Goal: Information Seeking & Learning: Learn about a topic

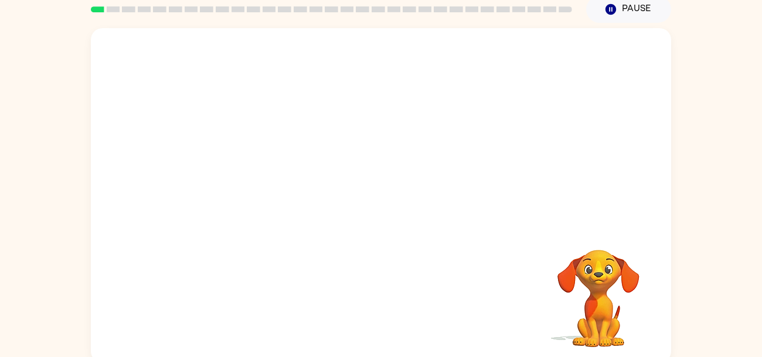
scroll to position [49, 0]
click at [343, 179] on video "Your browser must support playing .mp4 files to use Literably. Please try using…" at bounding box center [381, 127] width 580 height 197
click at [348, 195] on div at bounding box center [380, 201] width 75 height 43
click at [348, 197] on div at bounding box center [380, 201] width 75 height 43
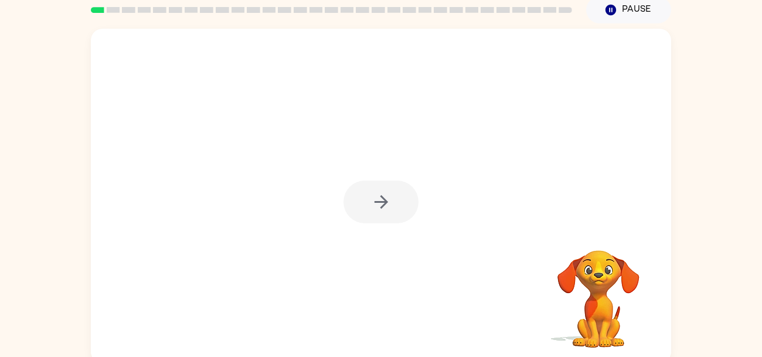
click at [348, 197] on div at bounding box center [380, 201] width 75 height 43
click at [347, 198] on div at bounding box center [380, 201] width 75 height 43
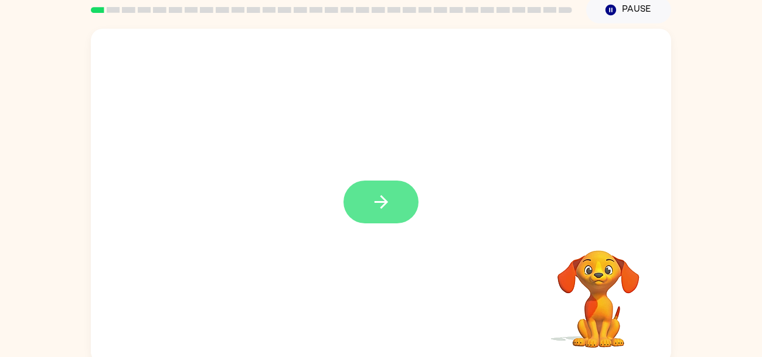
click at [350, 197] on button "button" at bounding box center [380, 201] width 75 height 43
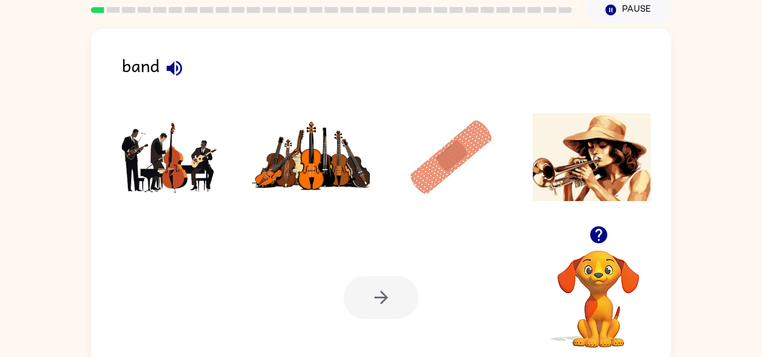
click at [194, 149] on img at bounding box center [170, 157] width 118 height 88
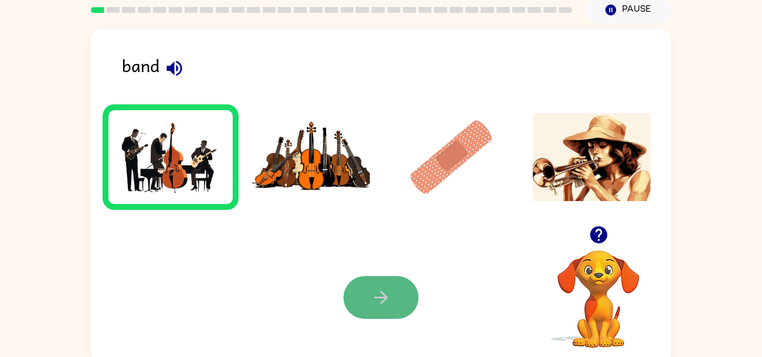
click at [382, 285] on button "button" at bounding box center [380, 297] width 75 height 43
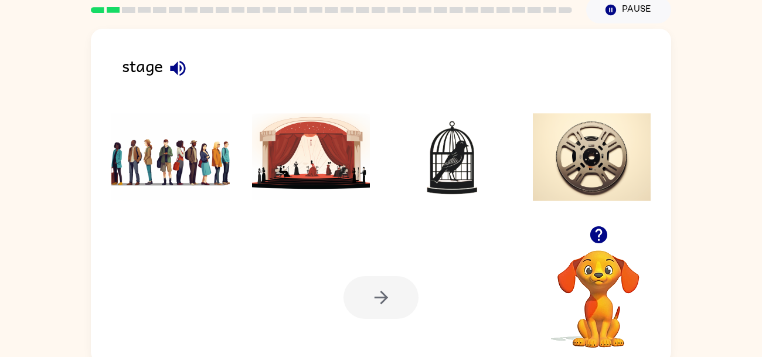
click at [289, 173] on img at bounding box center [311, 157] width 118 height 88
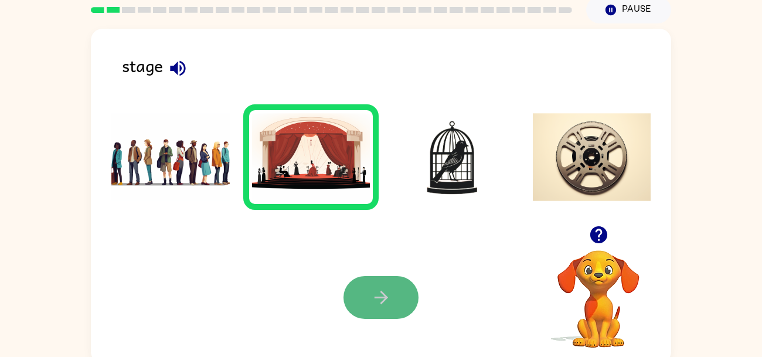
click at [404, 308] on button "button" at bounding box center [380, 297] width 75 height 43
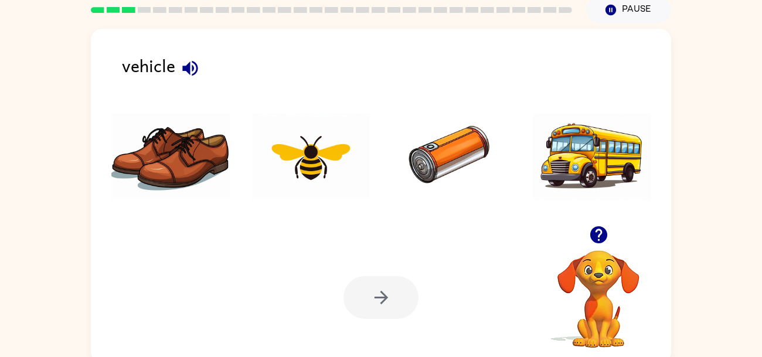
click at [194, 63] on icon "button" at bounding box center [190, 68] width 21 height 21
click at [196, 64] on icon "button" at bounding box center [189, 67] width 15 height 15
click at [569, 174] on img at bounding box center [592, 157] width 118 height 88
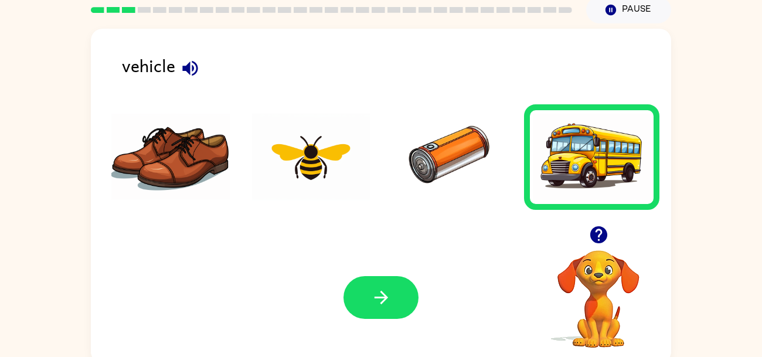
click at [327, 354] on div "Your browser must support playing .mp4 files to use Literably. Please try using…" at bounding box center [381, 297] width 580 height 132
click at [381, 286] on button "button" at bounding box center [380, 297] width 75 height 43
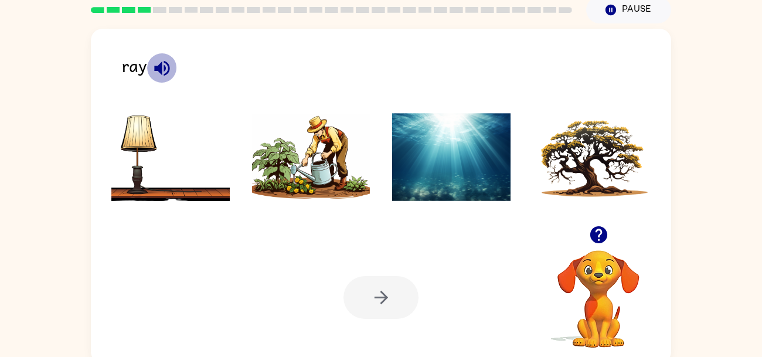
click at [167, 68] on icon "button" at bounding box center [161, 67] width 15 height 15
click at [172, 68] on button "button" at bounding box center [162, 68] width 30 height 30
click at [173, 68] on button "button" at bounding box center [162, 68] width 30 height 30
click at [171, 68] on icon "button" at bounding box center [162, 68] width 21 height 21
click at [160, 69] on icon "button" at bounding box center [161, 67] width 15 height 15
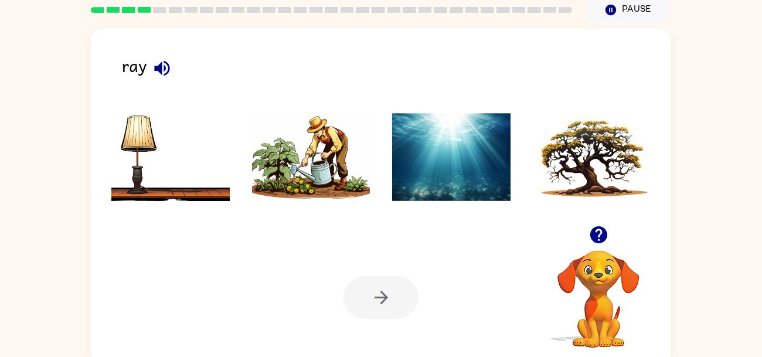
click at [162, 67] on icon "button" at bounding box center [162, 68] width 21 height 21
click at [184, 190] on img at bounding box center [170, 157] width 118 height 88
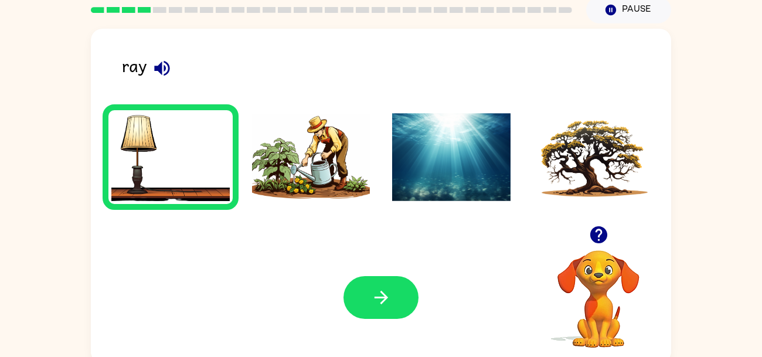
click at [263, 182] on img at bounding box center [311, 157] width 118 height 88
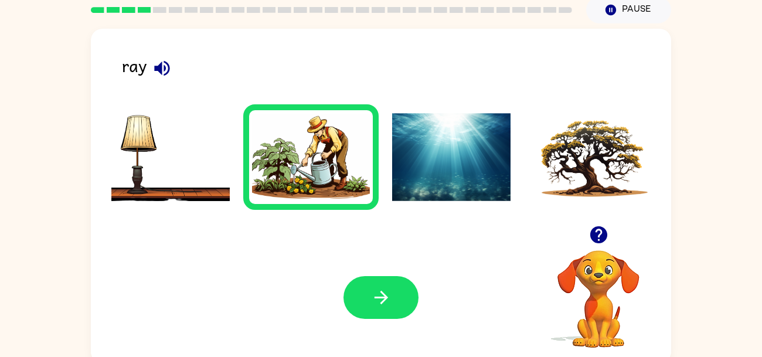
click at [417, 162] on img at bounding box center [451, 157] width 118 height 88
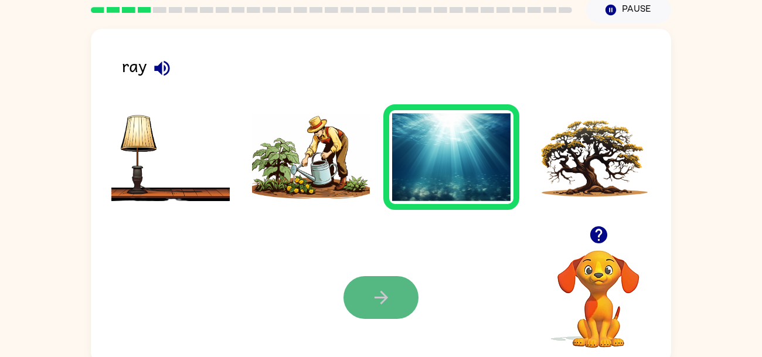
click at [401, 284] on button "button" at bounding box center [380, 297] width 75 height 43
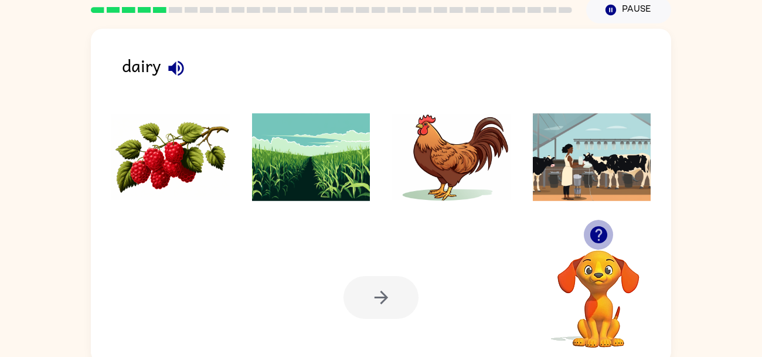
click at [590, 234] on icon "button" at bounding box center [597, 234] width 17 height 17
click at [175, 71] on icon "button" at bounding box center [175, 67] width 15 height 15
click at [210, 172] on img at bounding box center [170, 157] width 118 height 88
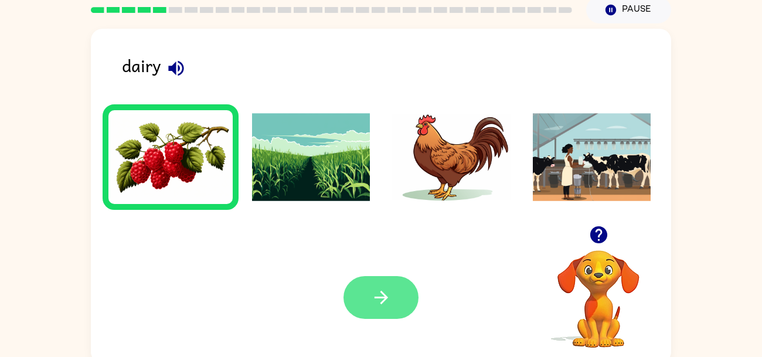
click at [387, 305] on icon "button" at bounding box center [381, 297] width 21 height 21
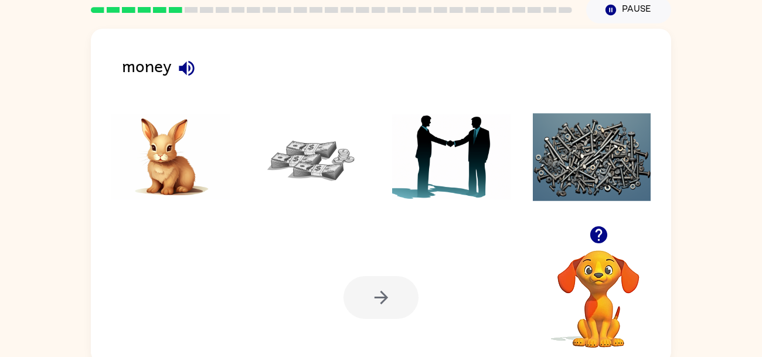
click at [305, 144] on img at bounding box center [311, 157] width 118 height 88
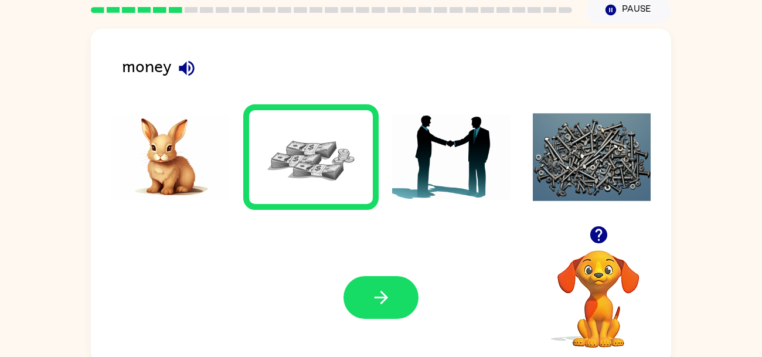
click at [188, 64] on icon "button" at bounding box center [186, 68] width 21 height 21
click at [378, 279] on button "button" at bounding box center [380, 297] width 75 height 43
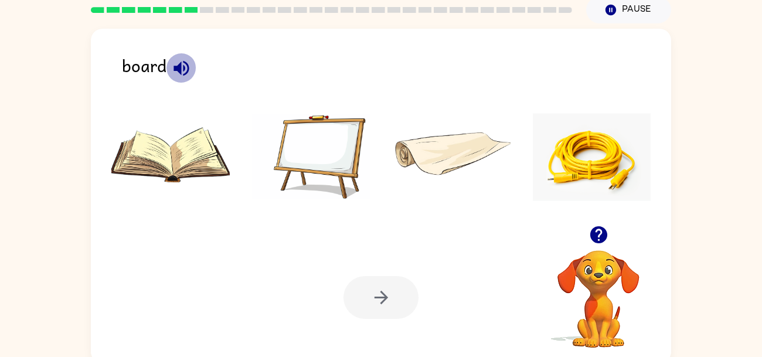
click at [179, 63] on icon "button" at bounding box center [180, 67] width 15 height 15
click at [289, 138] on img at bounding box center [311, 157] width 118 height 88
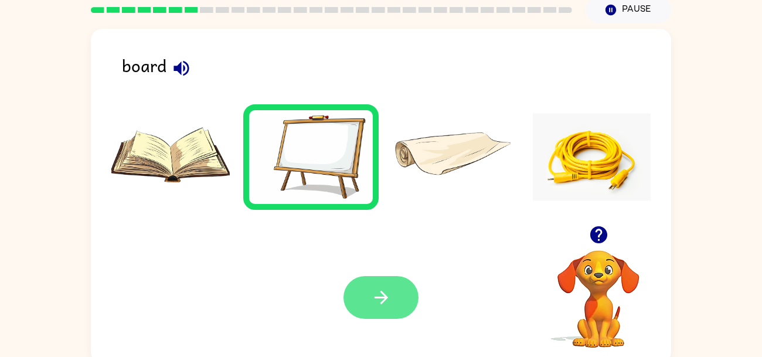
click at [379, 277] on button "button" at bounding box center [380, 297] width 75 height 43
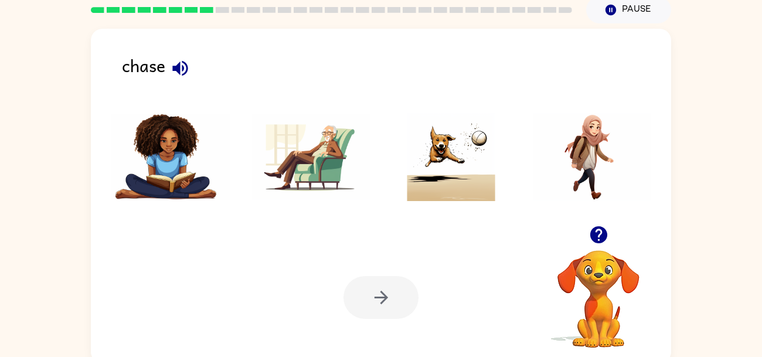
click at [374, 259] on div "Your browser must support playing .mp4 files to use Literably. Please try using…" at bounding box center [381, 297] width 580 height 132
click at [180, 61] on icon "button" at bounding box center [179, 67] width 15 height 15
click at [436, 165] on img at bounding box center [451, 157] width 118 height 88
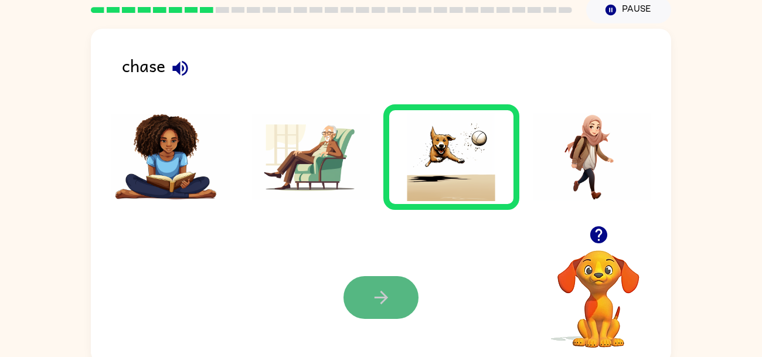
click at [388, 284] on button "button" at bounding box center [380, 297] width 75 height 43
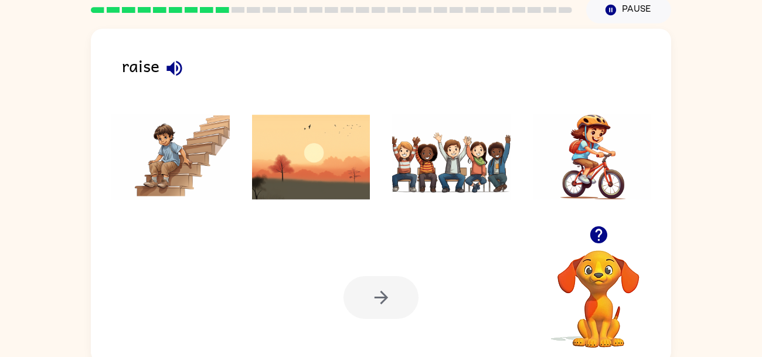
click at [154, 69] on div "raise" at bounding box center [396, 70] width 549 height 37
click at [166, 66] on icon "button" at bounding box center [174, 68] width 21 height 21
click at [302, 173] on img at bounding box center [311, 157] width 118 height 88
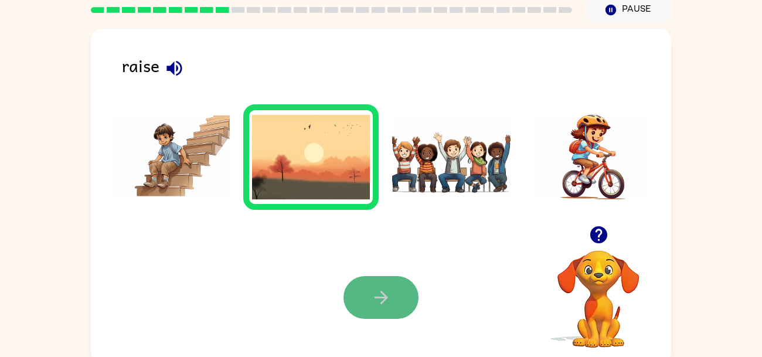
click at [357, 283] on button "button" at bounding box center [380, 297] width 75 height 43
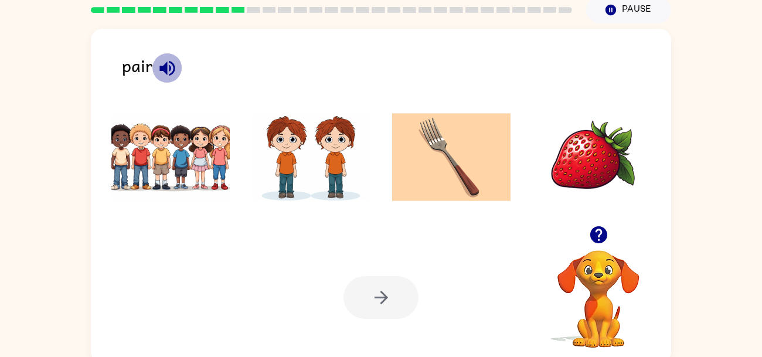
click at [165, 66] on icon "button" at bounding box center [166, 67] width 15 height 15
click at [307, 183] on img at bounding box center [311, 157] width 118 height 88
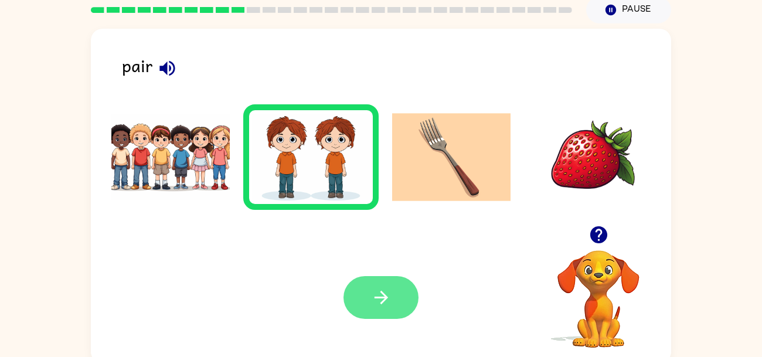
click at [383, 292] on icon "button" at bounding box center [381, 297] width 21 height 21
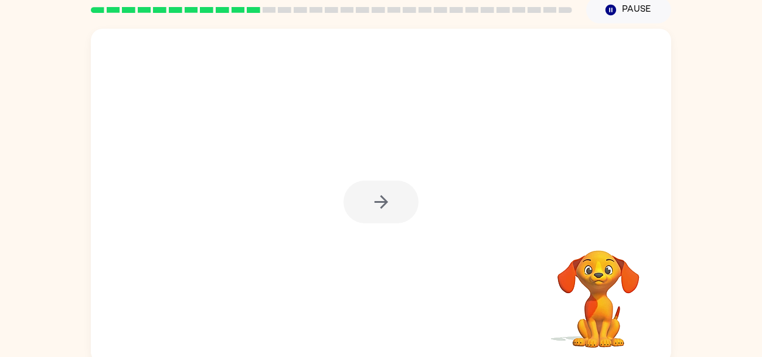
click at [381, 204] on div at bounding box center [380, 201] width 75 height 43
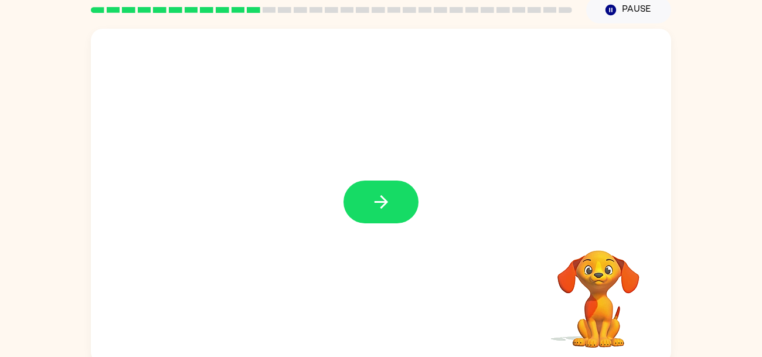
click at [381, 204] on icon "button" at bounding box center [381, 202] width 21 height 21
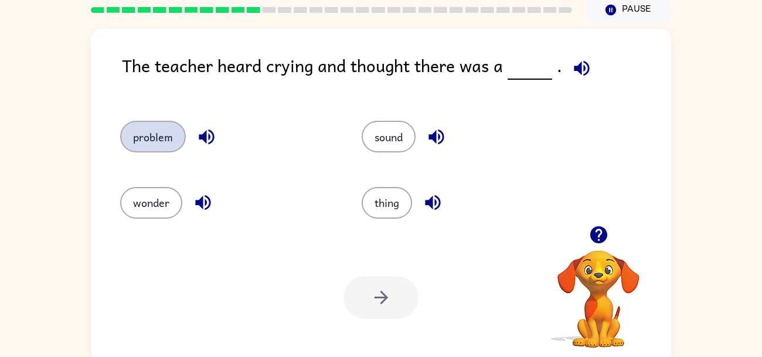
click at [182, 131] on button "problem" at bounding box center [153, 137] width 66 height 32
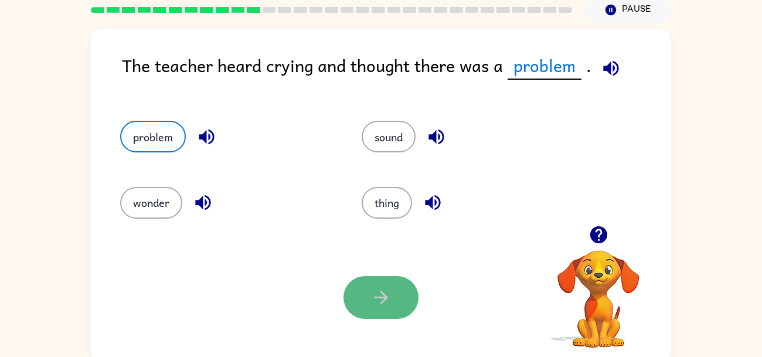
click at [371, 319] on button "button" at bounding box center [380, 297] width 75 height 43
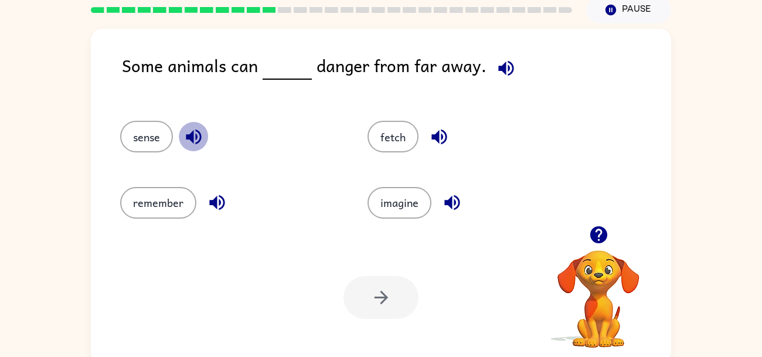
click at [187, 138] on icon "button" at bounding box center [193, 136] width 15 height 15
click at [214, 197] on icon "button" at bounding box center [216, 202] width 15 height 15
click at [436, 137] on icon "button" at bounding box center [438, 136] width 15 height 15
click at [455, 203] on icon "button" at bounding box center [452, 202] width 21 height 21
click at [135, 139] on button "sense" at bounding box center [146, 137] width 53 height 32
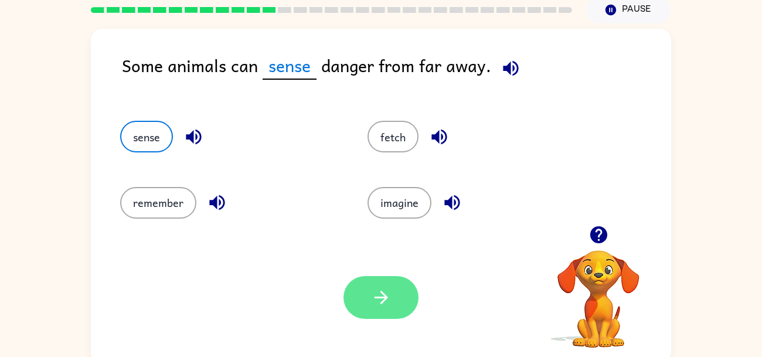
click at [367, 285] on button "button" at bounding box center [380, 297] width 75 height 43
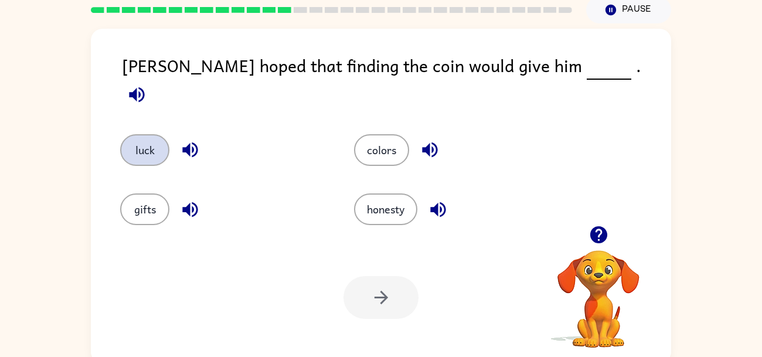
click at [137, 134] on button "luck" at bounding box center [144, 150] width 49 height 32
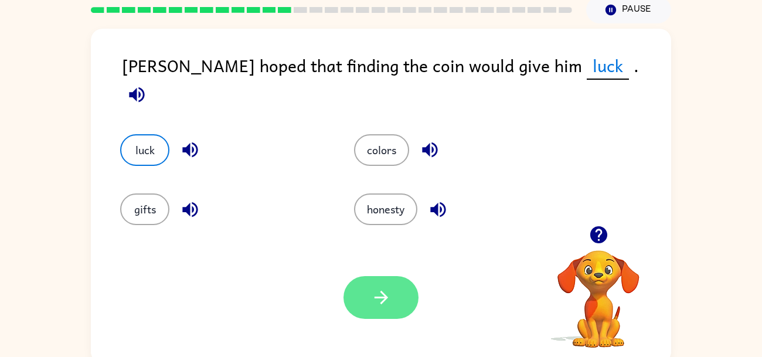
click at [385, 307] on icon "button" at bounding box center [381, 297] width 21 height 21
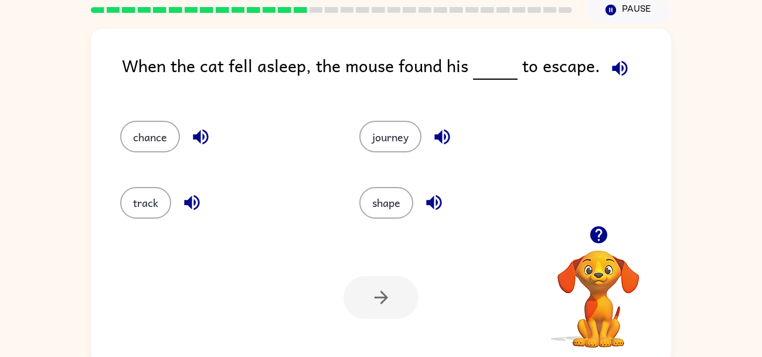
click at [202, 127] on icon "button" at bounding box center [200, 137] width 21 height 21
click at [190, 197] on icon "button" at bounding box center [191, 202] width 15 height 15
click at [441, 136] on icon "button" at bounding box center [441, 136] width 15 height 15
click at [432, 206] on icon "button" at bounding box center [433, 202] width 15 height 15
click at [142, 192] on button "track" at bounding box center [145, 203] width 51 height 32
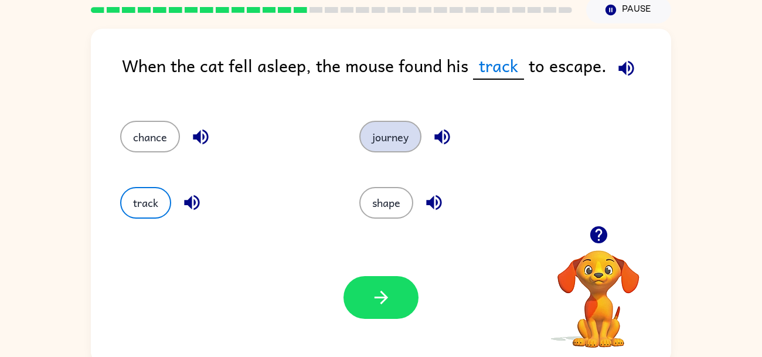
click at [407, 134] on button "journey" at bounding box center [390, 137] width 62 height 32
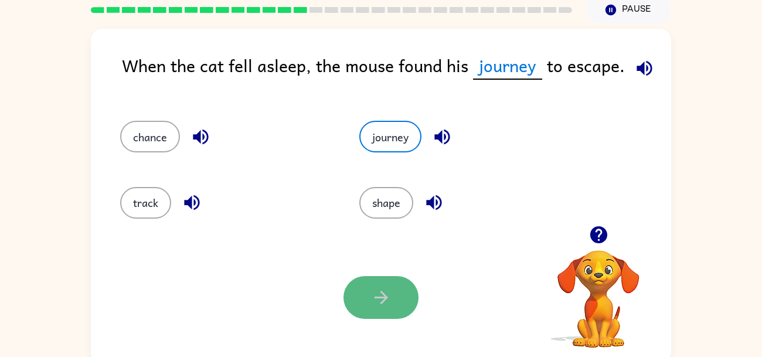
click at [376, 303] on icon "button" at bounding box center [381, 297] width 21 height 21
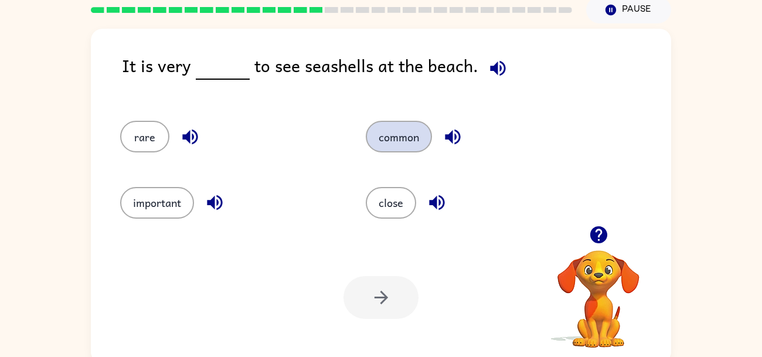
click at [406, 141] on button "common" at bounding box center [399, 137] width 66 height 32
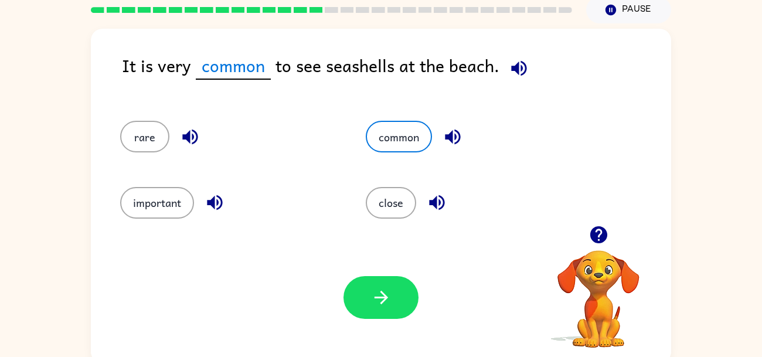
click at [457, 134] on icon "button" at bounding box center [452, 137] width 21 height 21
click at [376, 292] on icon "button" at bounding box center [381, 297] width 21 height 21
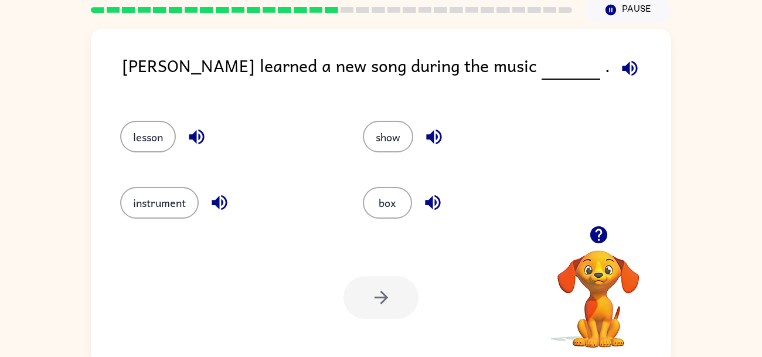
click at [221, 202] on icon "button" at bounding box center [219, 202] width 15 height 15
click at [437, 132] on icon "button" at bounding box center [434, 137] width 21 height 21
click at [435, 206] on icon "button" at bounding box center [432, 202] width 15 height 15
click at [373, 133] on button "show" at bounding box center [388, 137] width 50 height 32
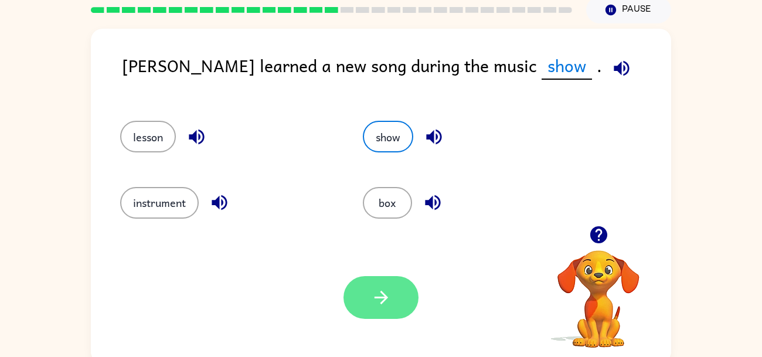
click at [375, 295] on icon "button" at bounding box center [381, 297] width 21 height 21
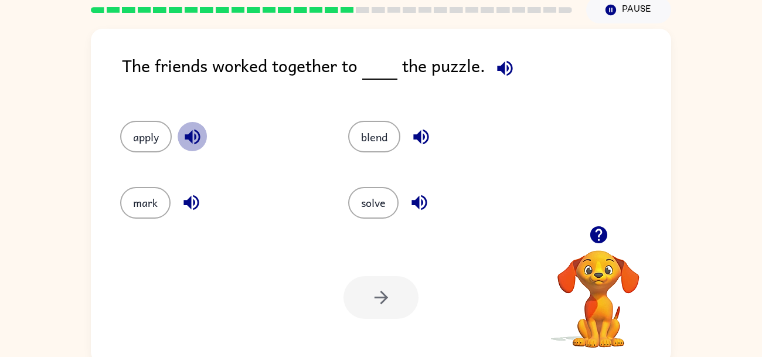
click at [196, 137] on icon "button" at bounding box center [192, 136] width 15 height 15
click at [189, 200] on icon "button" at bounding box center [190, 202] width 15 height 15
click at [425, 142] on icon "button" at bounding box center [421, 137] width 21 height 21
click at [418, 209] on icon "button" at bounding box center [419, 202] width 21 height 21
click at [366, 201] on button "solve" at bounding box center [373, 203] width 50 height 32
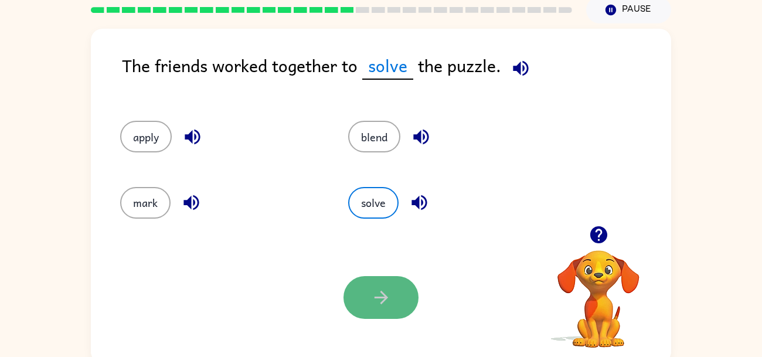
click at [411, 287] on button "button" at bounding box center [380, 297] width 75 height 43
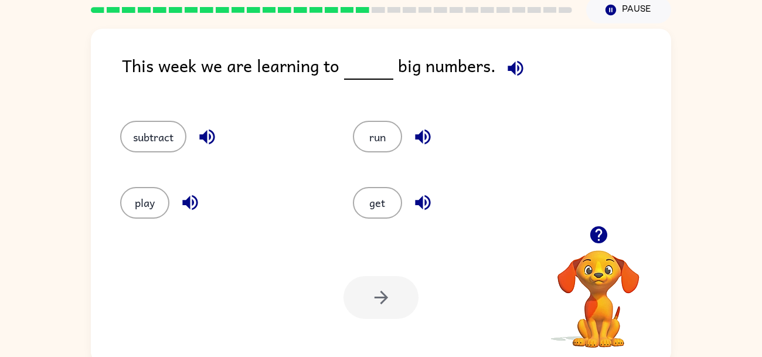
click at [217, 139] on icon "button" at bounding box center [207, 137] width 21 height 21
click at [185, 202] on icon "button" at bounding box center [189, 202] width 15 height 15
click at [423, 140] on icon "button" at bounding box center [422, 137] width 21 height 21
click at [425, 200] on icon "button" at bounding box center [422, 202] width 15 height 15
click at [162, 140] on button "subtract" at bounding box center [153, 137] width 66 height 32
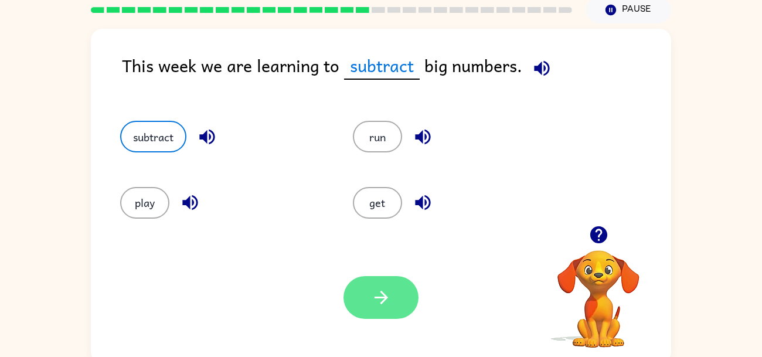
click at [369, 294] on button "button" at bounding box center [380, 297] width 75 height 43
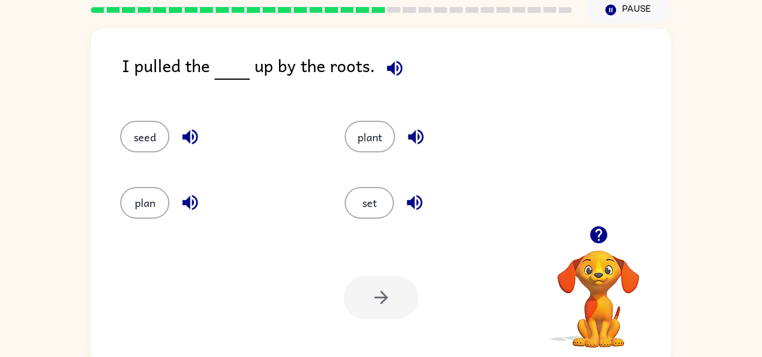
click at [202, 274] on div "Your browser must support playing .mp4 files to use Literably. Please try using…" at bounding box center [381, 297] width 580 height 132
click at [195, 209] on icon "button" at bounding box center [190, 202] width 21 height 21
click at [417, 127] on icon "button" at bounding box center [415, 137] width 21 height 21
click at [417, 196] on icon "button" at bounding box center [414, 202] width 15 height 15
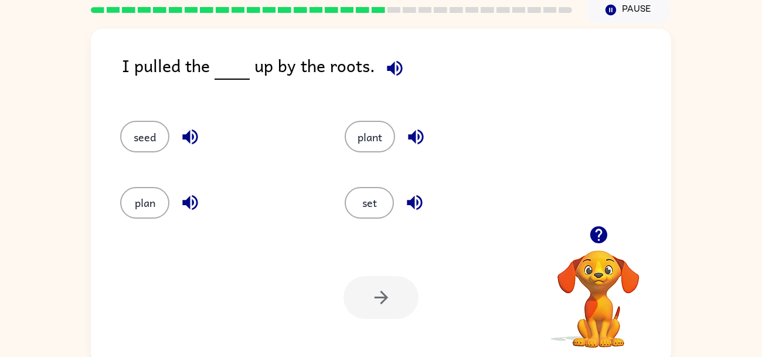
click at [392, 66] on icon "button" at bounding box center [394, 68] width 21 height 21
click at [391, 69] on icon "button" at bounding box center [394, 68] width 21 height 21
click at [189, 132] on icon "button" at bounding box center [189, 136] width 15 height 15
click at [387, 71] on icon "button" at bounding box center [394, 68] width 21 height 21
click at [399, 63] on icon "button" at bounding box center [394, 68] width 21 height 21
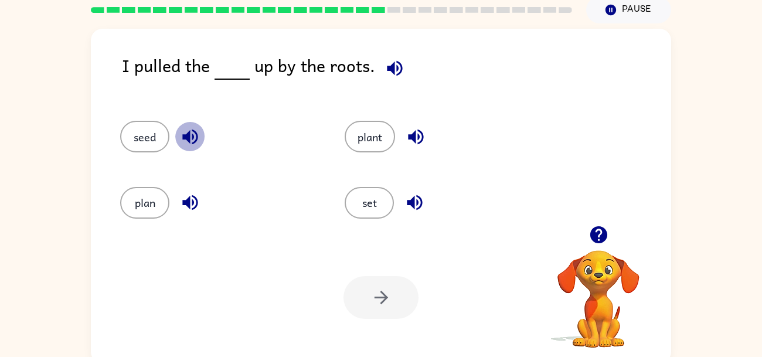
click at [190, 137] on icon "button" at bounding box center [190, 137] width 21 height 21
click at [389, 65] on icon "button" at bounding box center [394, 67] width 15 height 15
click at [392, 69] on icon "button" at bounding box center [394, 68] width 21 height 21
click at [417, 127] on icon "button" at bounding box center [415, 137] width 21 height 21
click at [394, 71] on icon "button" at bounding box center [394, 68] width 21 height 21
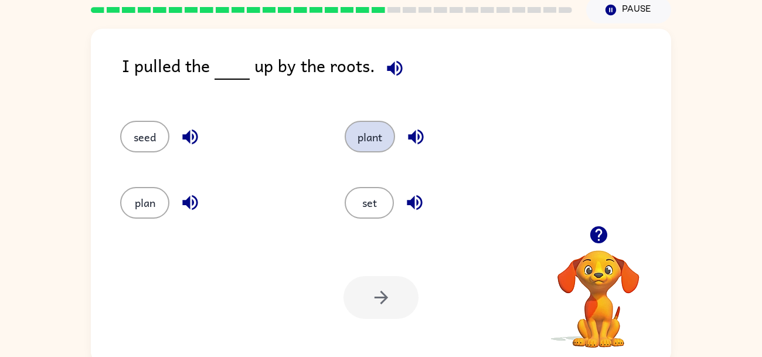
click at [377, 126] on button "plant" at bounding box center [370, 137] width 50 height 32
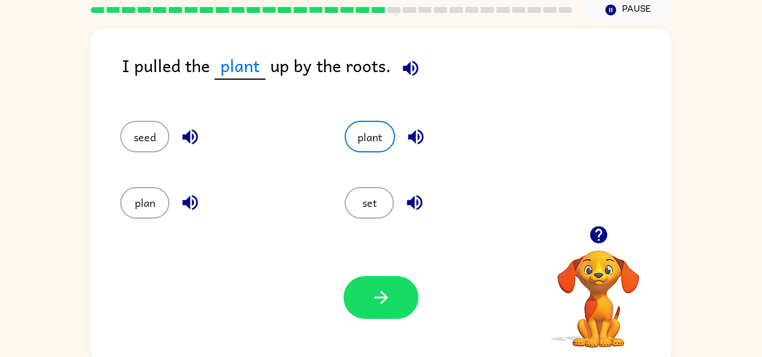
click at [411, 60] on icon "button" at bounding box center [410, 68] width 21 height 21
click at [376, 289] on icon "button" at bounding box center [381, 297] width 21 height 21
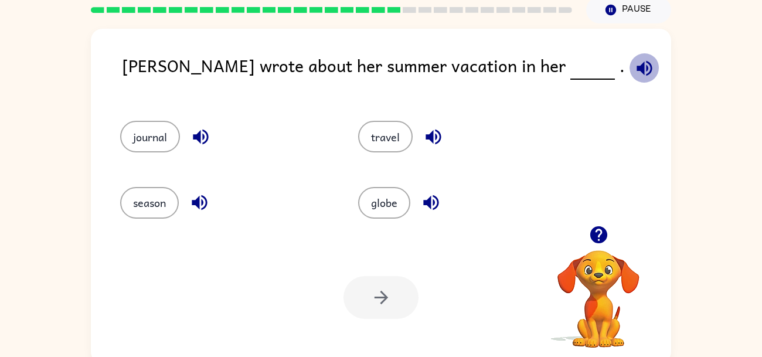
click at [636, 66] on icon "button" at bounding box center [643, 67] width 15 height 15
click at [634, 64] on icon "button" at bounding box center [644, 68] width 21 height 21
click at [199, 134] on icon "button" at bounding box center [200, 136] width 15 height 15
click at [636, 69] on icon "button" at bounding box center [643, 67] width 15 height 15
click at [636, 68] on icon "button" at bounding box center [643, 67] width 15 height 15
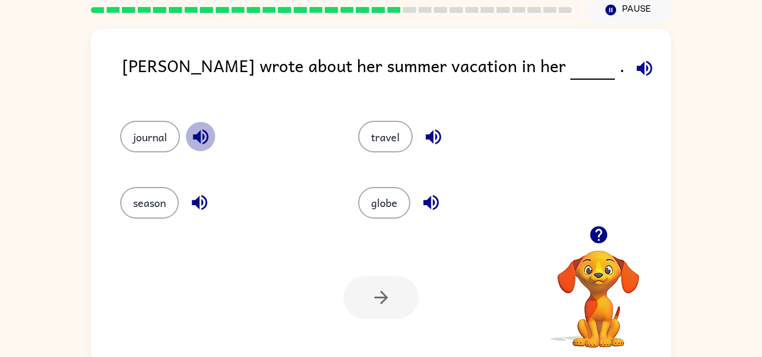
click at [198, 134] on icon "button" at bounding box center [200, 136] width 15 height 15
click at [131, 141] on button "journal" at bounding box center [150, 137] width 60 height 32
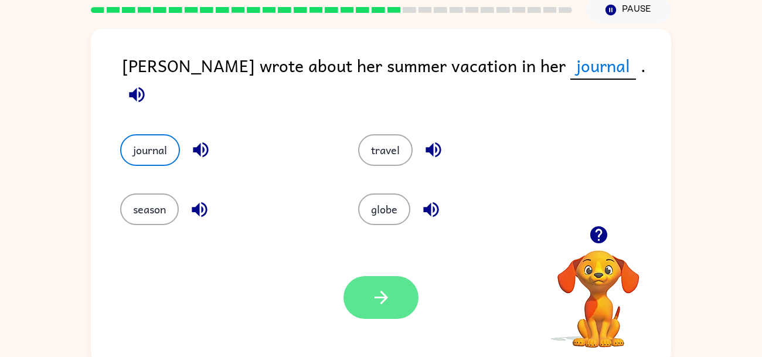
click at [347, 283] on button "button" at bounding box center [380, 297] width 75 height 43
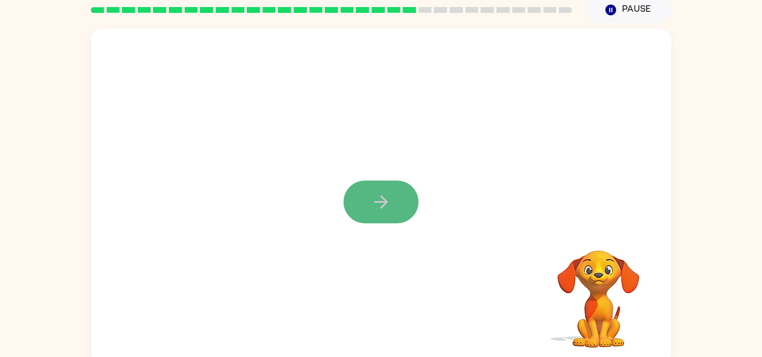
click at [384, 203] on icon "button" at bounding box center [380, 201] width 13 height 13
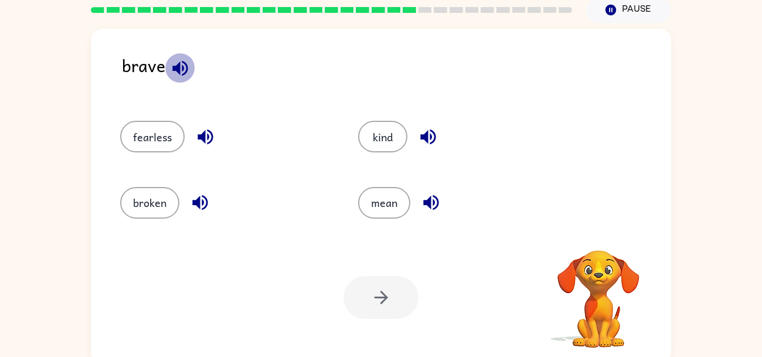
click at [178, 66] on icon "button" at bounding box center [179, 67] width 15 height 15
click at [169, 56] on div "brave" at bounding box center [396, 74] width 549 height 45
click at [183, 75] on icon "button" at bounding box center [180, 68] width 21 height 21
click at [202, 128] on icon "button" at bounding box center [205, 137] width 21 height 21
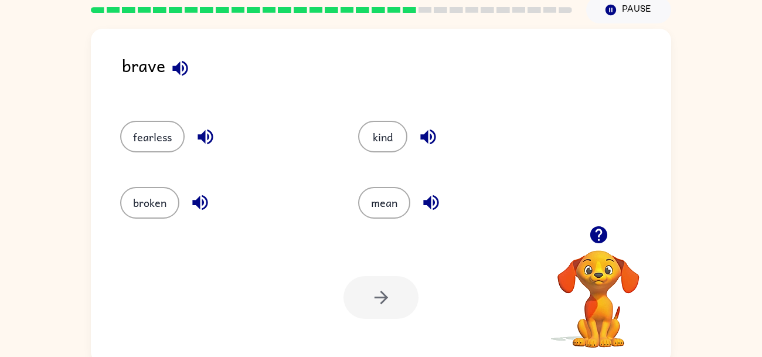
click at [192, 205] on icon "button" at bounding box center [200, 202] width 21 height 21
click at [432, 133] on icon "button" at bounding box center [427, 136] width 15 height 15
click at [429, 203] on icon "button" at bounding box center [430, 202] width 15 height 15
click at [173, 70] on icon "button" at bounding box center [180, 68] width 21 height 21
click at [199, 132] on icon "button" at bounding box center [205, 137] width 21 height 21
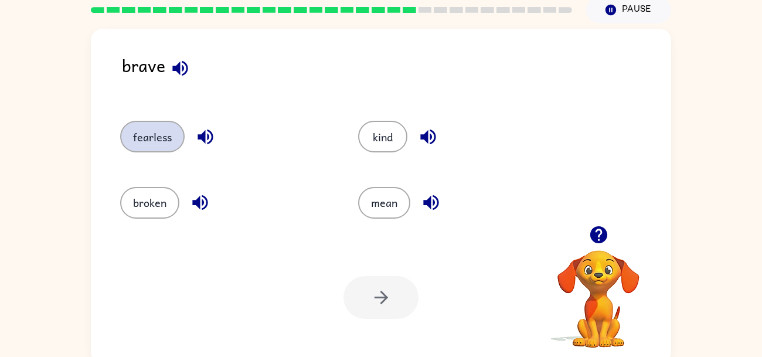
click at [145, 131] on button "fearless" at bounding box center [152, 137] width 64 height 32
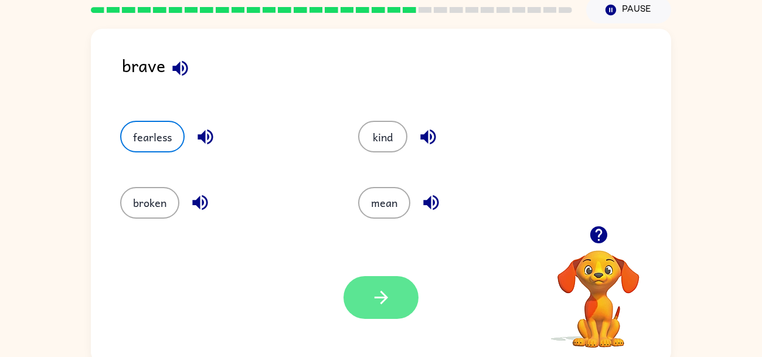
click at [385, 285] on button "button" at bounding box center [380, 297] width 75 height 43
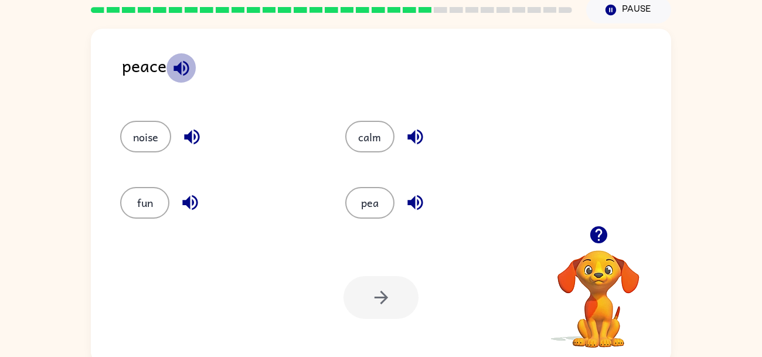
click at [186, 77] on icon "button" at bounding box center [181, 68] width 21 height 21
click at [190, 132] on icon "button" at bounding box center [191, 136] width 15 height 15
click at [193, 191] on button "button" at bounding box center [190, 202] width 30 height 30
click at [415, 145] on icon "button" at bounding box center [415, 137] width 21 height 21
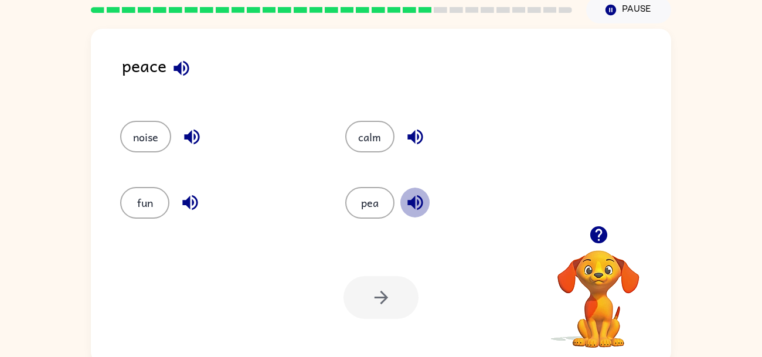
click at [414, 194] on icon "button" at bounding box center [415, 202] width 21 height 21
click at [374, 131] on button "calm" at bounding box center [369, 137] width 49 height 32
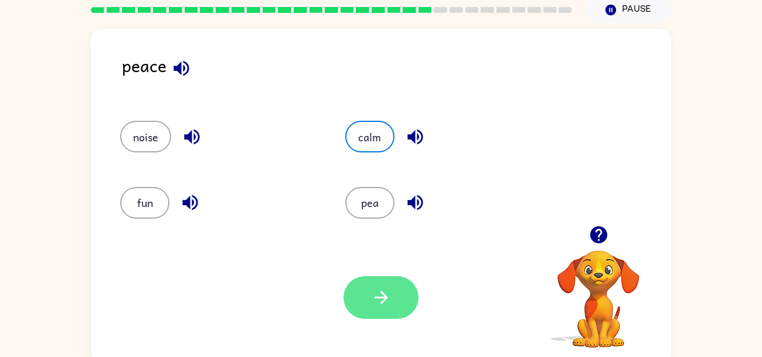
click at [371, 301] on icon "button" at bounding box center [381, 297] width 21 height 21
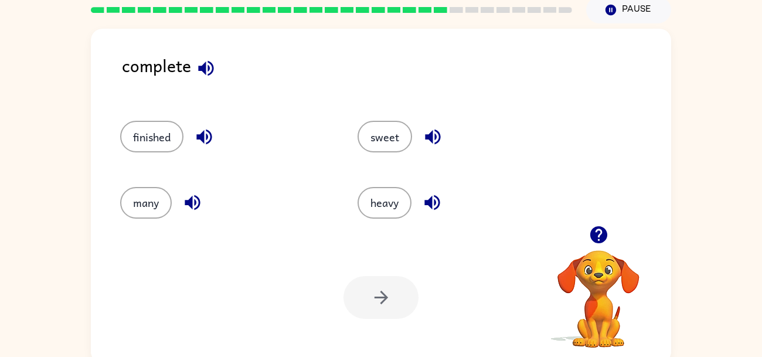
click at [199, 70] on icon "button" at bounding box center [205, 67] width 15 height 15
click at [170, 136] on button "finished" at bounding box center [151, 137] width 63 height 32
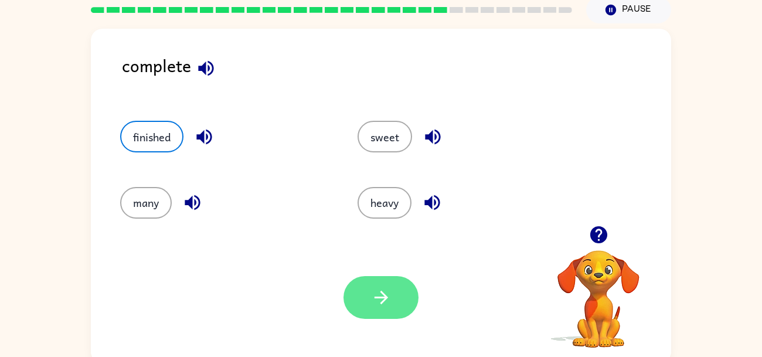
click at [376, 283] on button "button" at bounding box center [380, 297] width 75 height 43
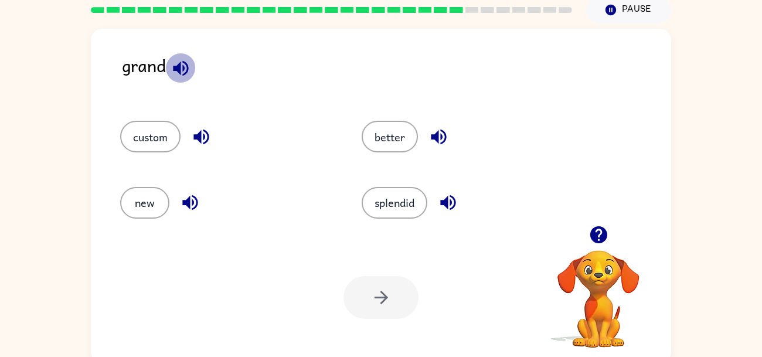
click at [178, 71] on icon "button" at bounding box center [180, 67] width 15 height 15
click at [196, 138] on icon "button" at bounding box center [200, 136] width 15 height 15
click at [192, 212] on icon "button" at bounding box center [190, 202] width 21 height 21
drag, startPoint x: 436, startPoint y: 138, endPoint x: 435, endPoint y: 147, distance: 9.4
click at [435, 147] on button "button" at bounding box center [439, 137] width 30 height 30
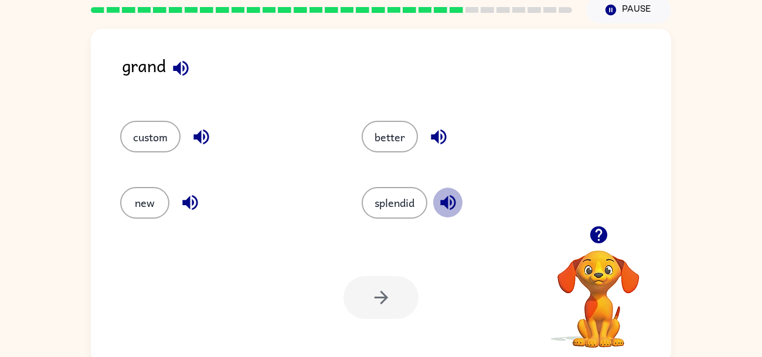
click at [455, 195] on icon "button" at bounding box center [448, 202] width 21 height 21
click at [142, 213] on button "new" at bounding box center [144, 203] width 49 height 32
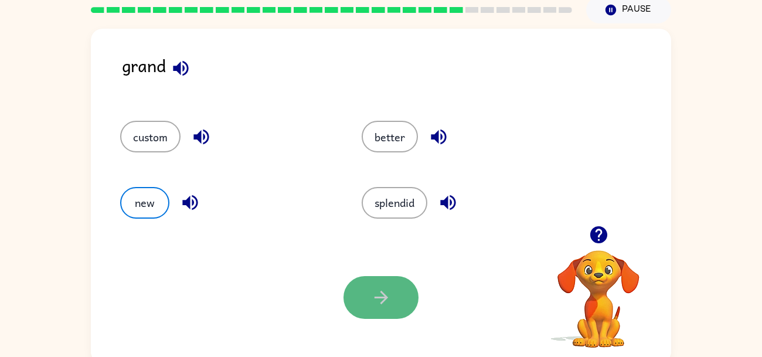
click at [371, 288] on icon "button" at bounding box center [381, 297] width 21 height 21
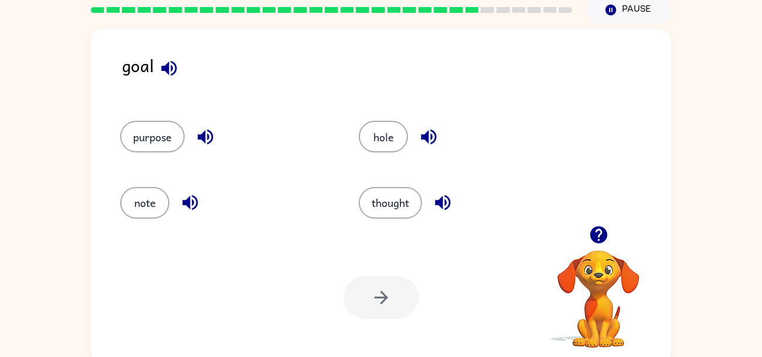
click at [172, 71] on icon "button" at bounding box center [169, 68] width 21 height 21
click at [210, 133] on icon "button" at bounding box center [205, 137] width 21 height 21
click at [185, 202] on icon "button" at bounding box center [189, 202] width 15 height 15
click at [429, 132] on icon "button" at bounding box center [428, 137] width 21 height 21
click at [446, 200] on icon "button" at bounding box center [442, 202] width 15 height 15
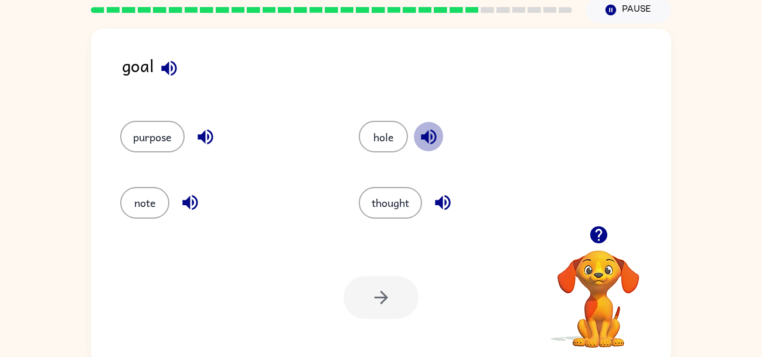
click at [434, 133] on icon "button" at bounding box center [428, 137] width 21 height 21
click at [444, 196] on icon "button" at bounding box center [442, 202] width 15 height 15
click at [430, 141] on icon "button" at bounding box center [428, 137] width 21 height 21
click at [213, 136] on icon "button" at bounding box center [204, 136] width 15 height 15
click at [439, 132] on button "button" at bounding box center [429, 137] width 30 height 30
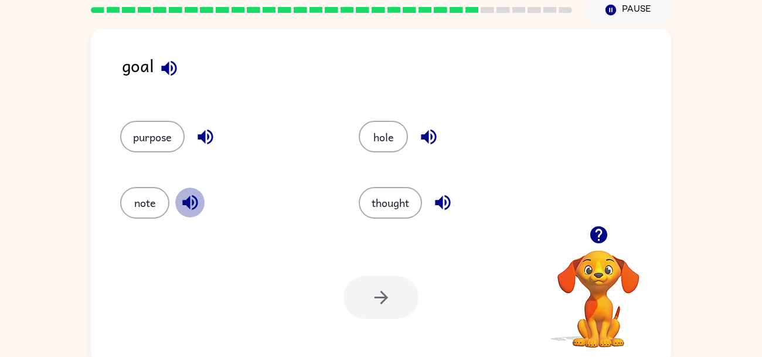
click at [189, 202] on icon "button" at bounding box center [189, 202] width 15 height 15
click at [428, 135] on icon "button" at bounding box center [428, 136] width 15 height 15
click at [441, 208] on icon "button" at bounding box center [442, 202] width 21 height 21
click at [401, 197] on button "thought" at bounding box center [390, 203] width 63 height 32
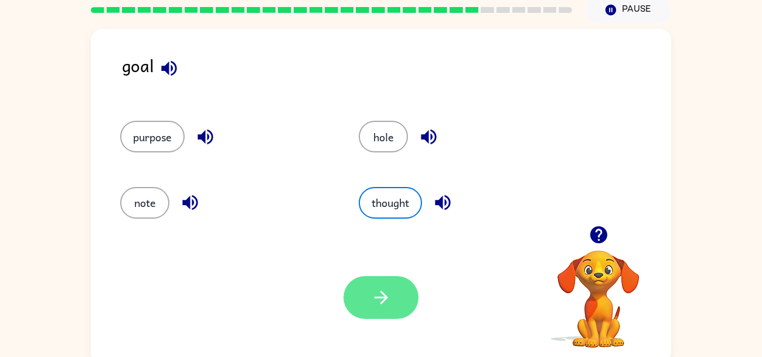
click at [401, 295] on button "button" at bounding box center [380, 297] width 75 height 43
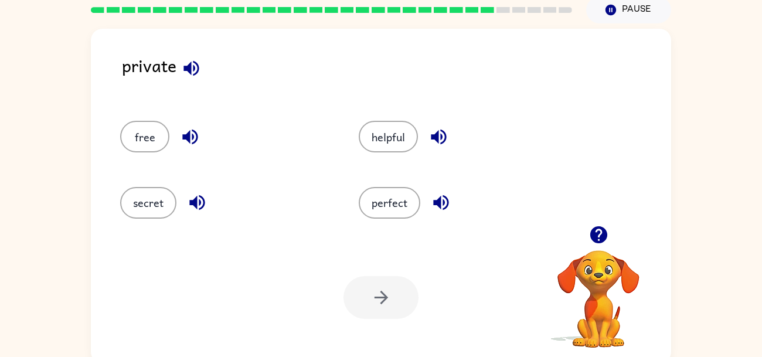
click at [189, 62] on icon "button" at bounding box center [191, 68] width 21 height 21
click at [153, 142] on button "free" at bounding box center [144, 137] width 49 height 32
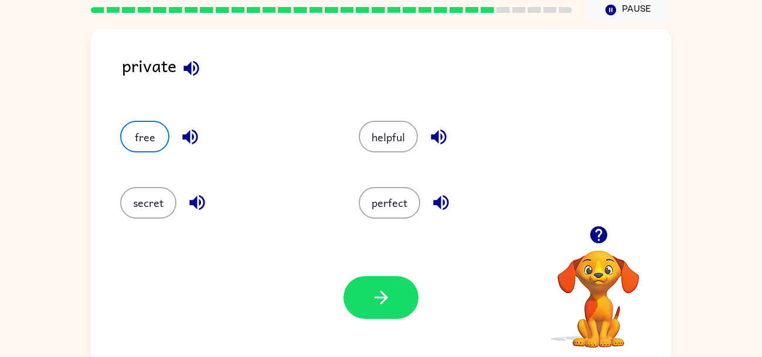
click at [174, 138] on div "free" at bounding box center [226, 137] width 212 height 32
click at [134, 131] on button "free" at bounding box center [144, 137] width 49 height 32
click at [187, 137] on icon "button" at bounding box center [189, 136] width 15 height 15
click at [197, 205] on icon "button" at bounding box center [197, 202] width 21 height 21
click at [438, 142] on icon "button" at bounding box center [438, 137] width 21 height 21
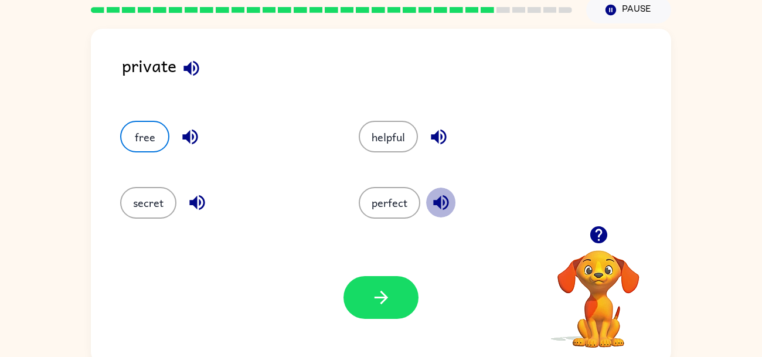
click at [440, 206] on icon "button" at bounding box center [441, 202] width 21 height 21
click at [165, 202] on button "secret" at bounding box center [148, 203] width 56 height 32
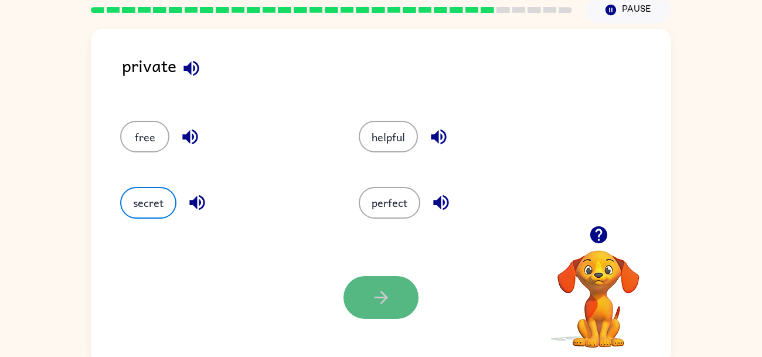
click at [361, 308] on button "button" at bounding box center [380, 297] width 75 height 43
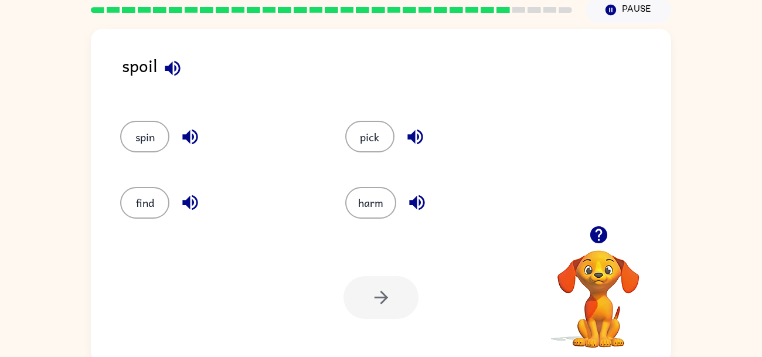
click at [173, 63] on icon "button" at bounding box center [172, 68] width 21 height 21
click at [194, 138] on icon "button" at bounding box center [190, 137] width 21 height 21
click at [186, 189] on button "button" at bounding box center [190, 202] width 30 height 30
click at [424, 132] on icon "button" at bounding box center [415, 137] width 21 height 21
click at [420, 198] on icon "button" at bounding box center [417, 202] width 21 height 21
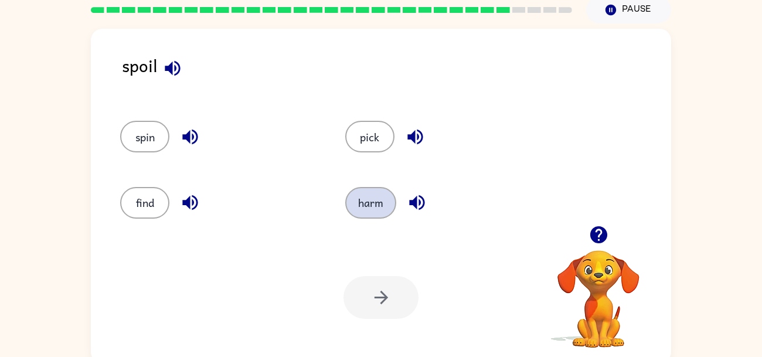
click at [388, 197] on button "harm" at bounding box center [370, 203] width 51 height 32
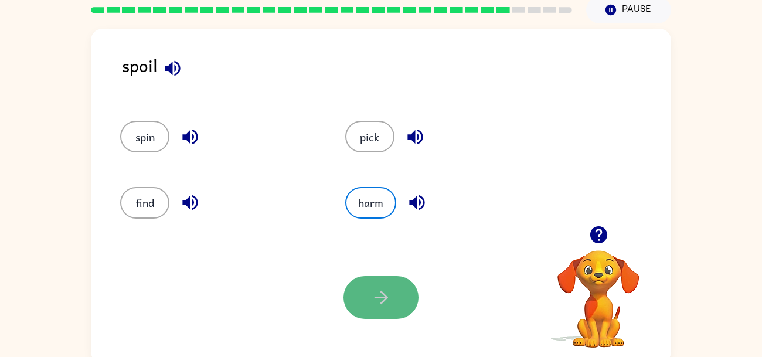
click at [390, 318] on button "button" at bounding box center [380, 297] width 75 height 43
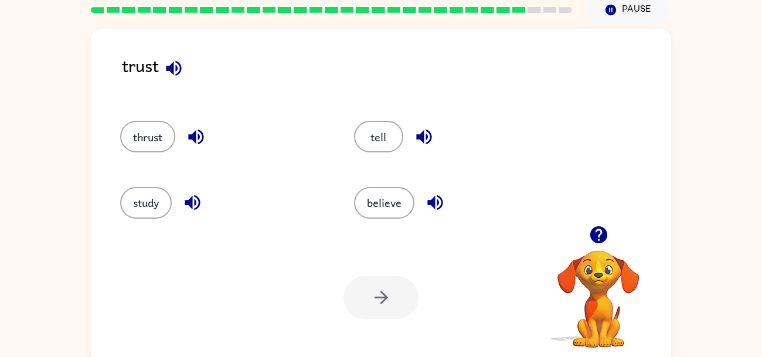
click at [183, 73] on icon "button" at bounding box center [173, 68] width 21 height 21
click at [198, 135] on icon "button" at bounding box center [196, 137] width 21 height 21
click at [191, 206] on icon "button" at bounding box center [192, 202] width 15 height 15
click at [411, 135] on button "button" at bounding box center [424, 137] width 30 height 30
click at [438, 202] on icon "button" at bounding box center [435, 202] width 21 height 21
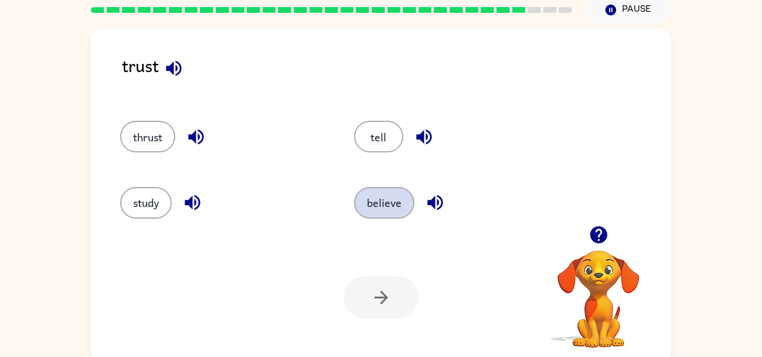
click at [383, 207] on button "believe" at bounding box center [384, 203] width 60 height 32
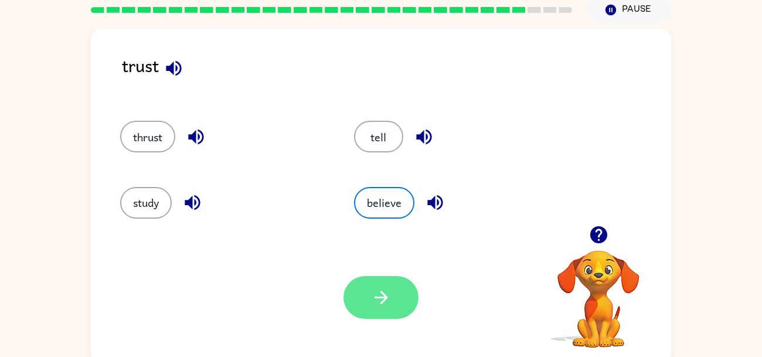
click at [389, 301] on icon "button" at bounding box center [381, 297] width 21 height 21
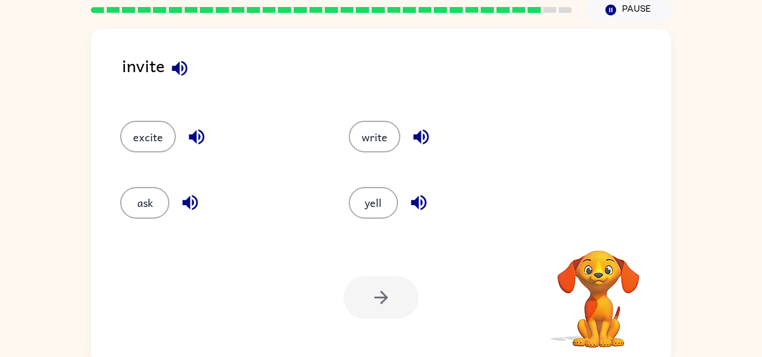
click at [184, 63] on icon "button" at bounding box center [179, 67] width 15 height 15
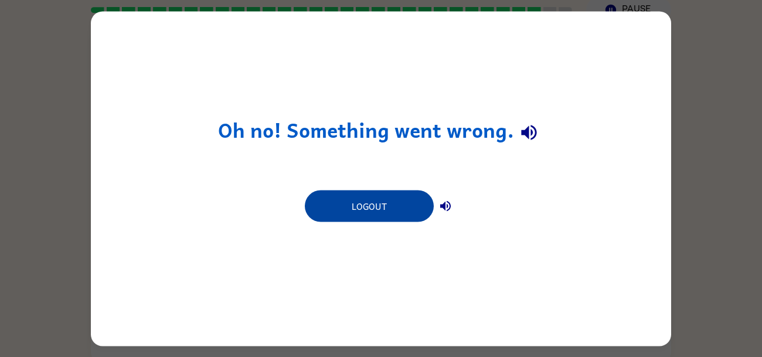
click at [393, 217] on button "Logout" at bounding box center [369, 206] width 129 height 32
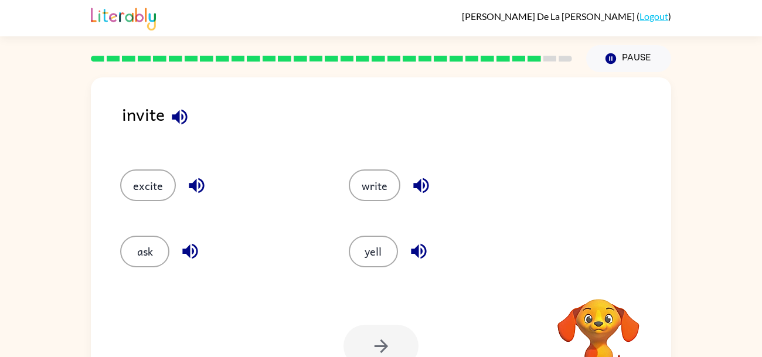
click at [322, 270] on div "ask" at bounding box center [212, 246] width 229 height 66
click at [194, 185] on icon "button" at bounding box center [196, 185] width 15 height 15
click at [187, 250] on icon "button" at bounding box center [189, 251] width 15 height 15
click at [420, 178] on icon "button" at bounding box center [421, 185] width 21 height 21
click at [413, 250] on icon "button" at bounding box center [418, 251] width 15 height 15
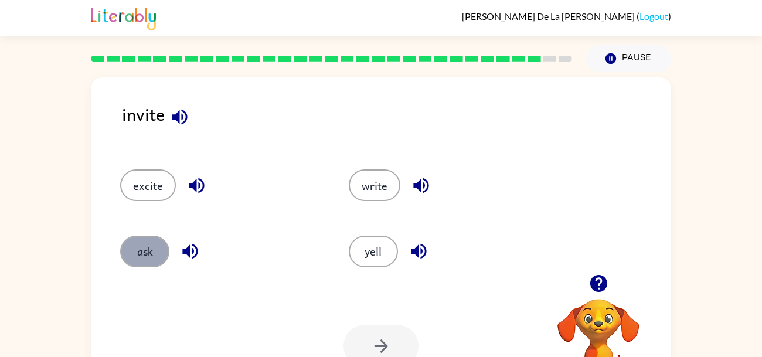
click at [162, 255] on button "ask" at bounding box center [144, 252] width 49 height 32
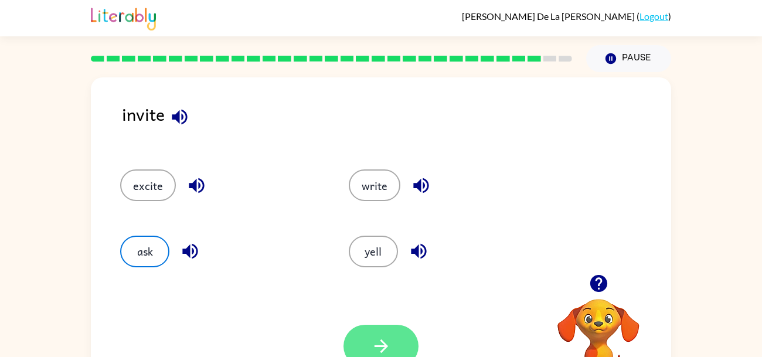
click at [359, 346] on button "button" at bounding box center [380, 346] width 75 height 43
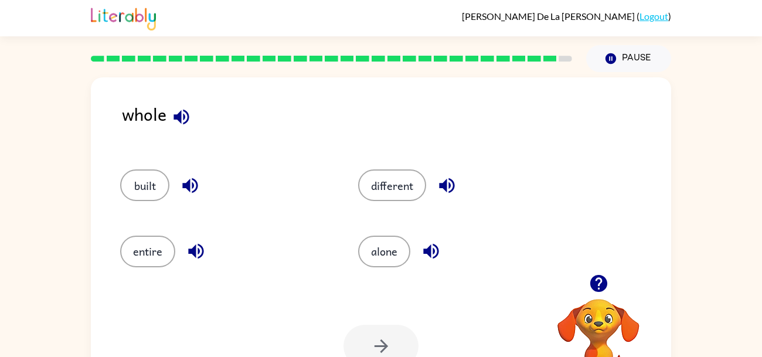
click at [216, 118] on div "whole" at bounding box center [396, 123] width 549 height 45
click at [180, 109] on icon "button" at bounding box center [181, 117] width 21 height 21
click at [192, 187] on icon "button" at bounding box center [189, 185] width 15 height 15
click at [202, 255] on icon "button" at bounding box center [195, 251] width 15 height 15
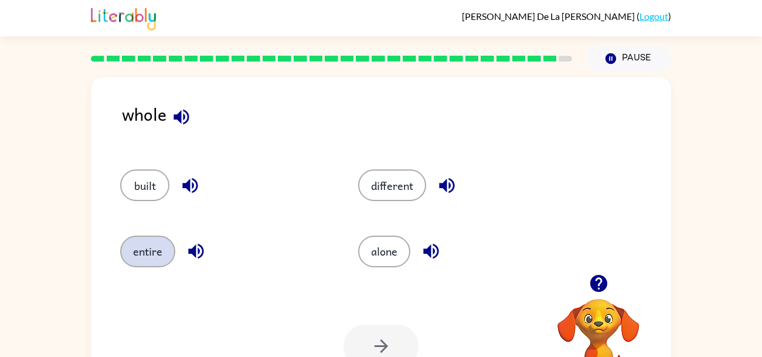
click at [156, 243] on button "entire" at bounding box center [147, 252] width 55 height 32
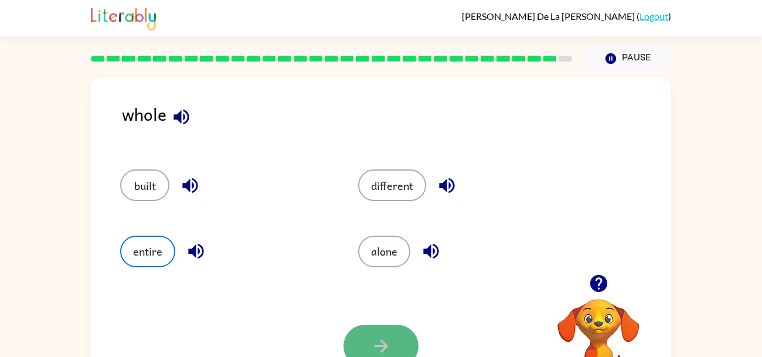
click at [363, 337] on button "button" at bounding box center [380, 346] width 75 height 43
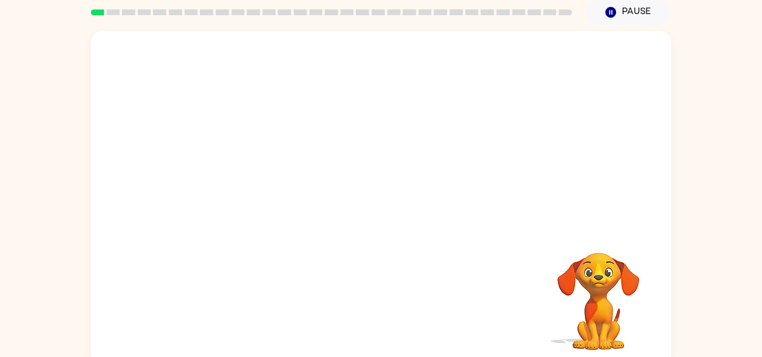
scroll to position [56, 0]
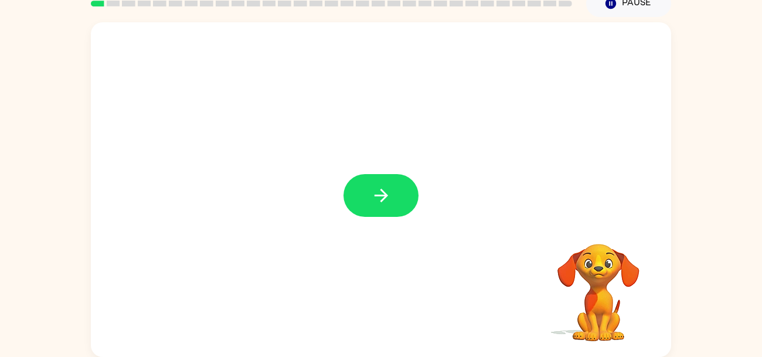
click at [356, 192] on button "button" at bounding box center [380, 195] width 75 height 43
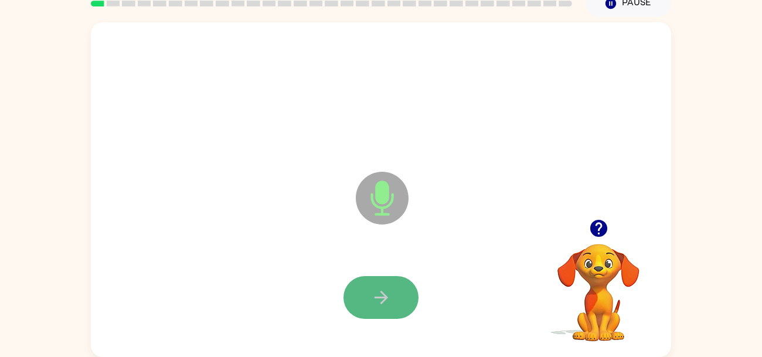
click at [377, 282] on button "button" at bounding box center [380, 297] width 75 height 43
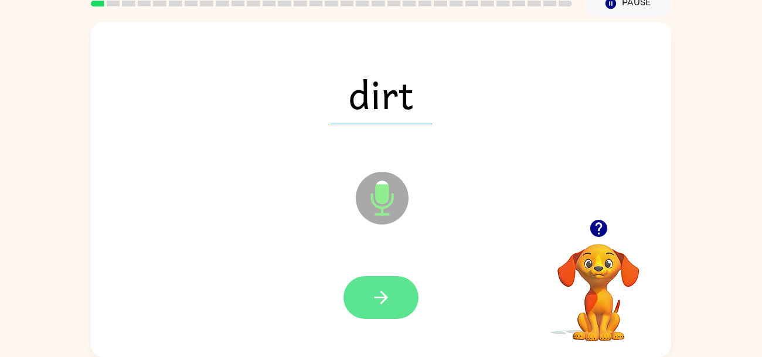
click at [368, 308] on button "button" at bounding box center [380, 297] width 75 height 43
click at [378, 288] on icon "button" at bounding box center [381, 297] width 21 height 21
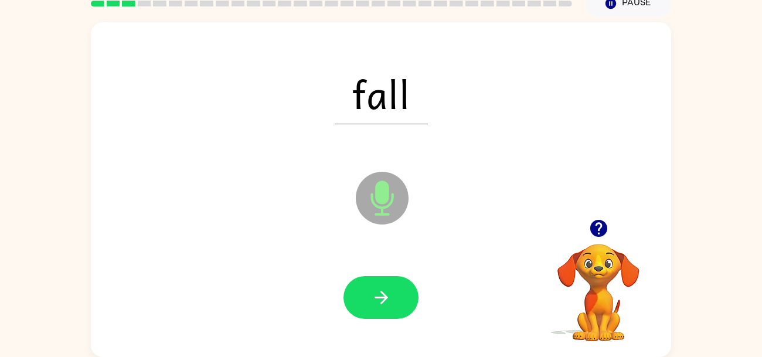
click at [378, 288] on icon "button" at bounding box center [381, 297] width 21 height 21
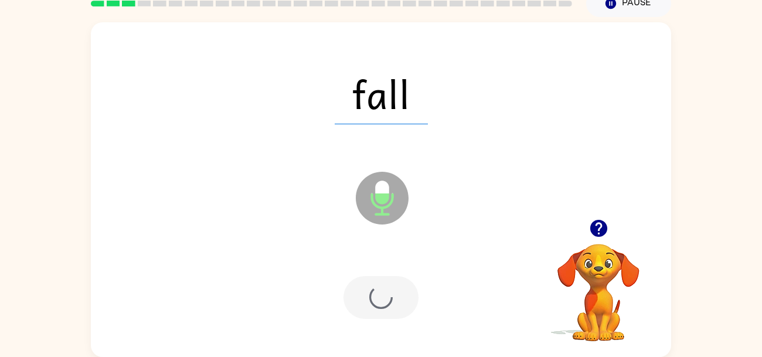
click at [378, 288] on div at bounding box center [380, 297] width 75 height 43
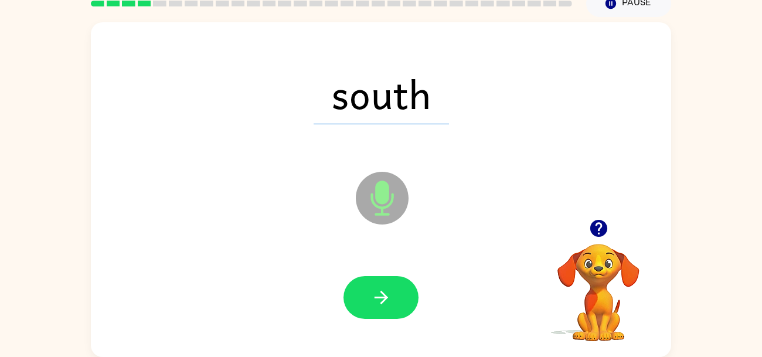
click at [378, 288] on icon "button" at bounding box center [381, 297] width 21 height 21
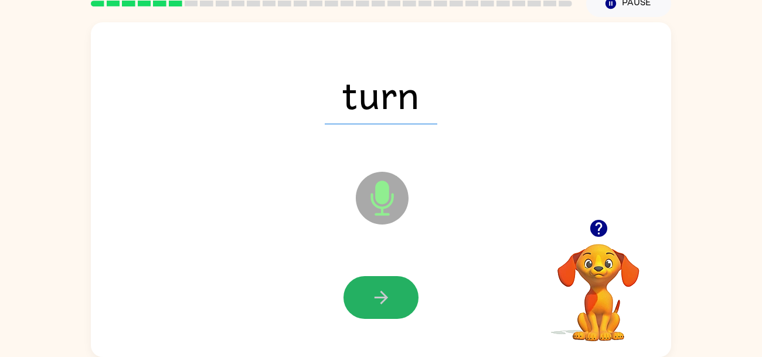
click at [378, 288] on icon "button" at bounding box center [381, 297] width 21 height 21
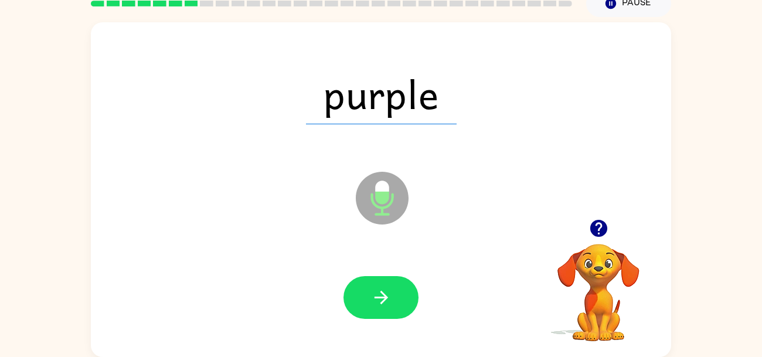
click at [378, 288] on icon "button" at bounding box center [381, 297] width 21 height 21
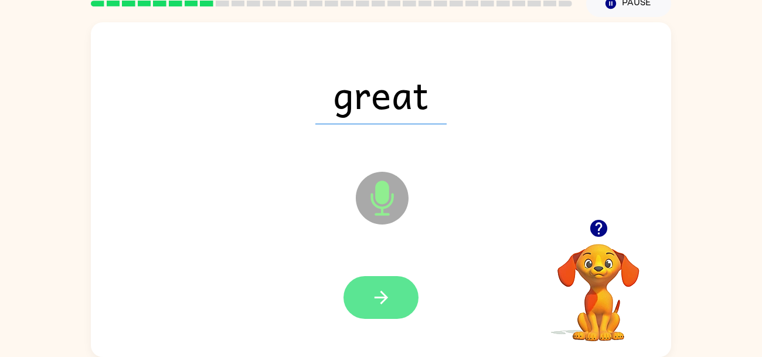
click at [383, 291] on icon "button" at bounding box center [381, 297] width 21 height 21
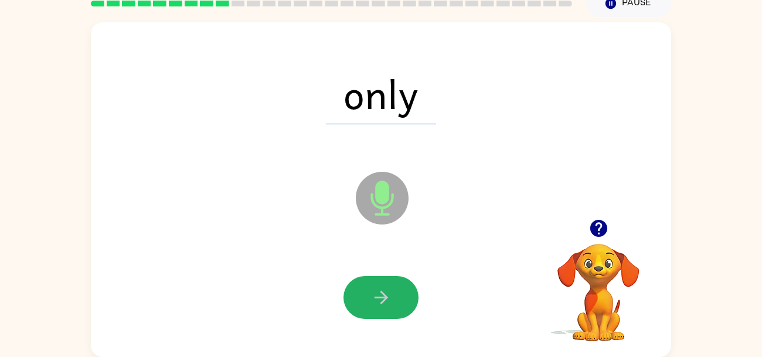
click at [383, 291] on icon "button" at bounding box center [381, 297] width 21 height 21
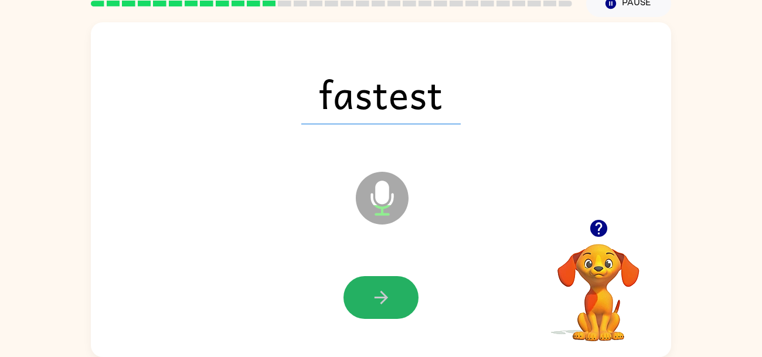
click at [383, 291] on icon "button" at bounding box center [381, 297] width 21 height 21
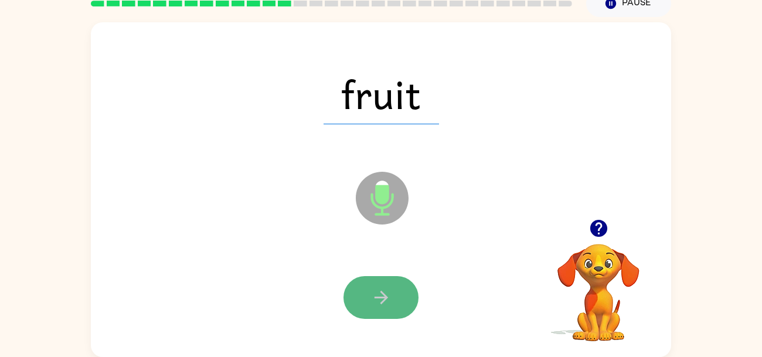
click at [383, 291] on icon "button" at bounding box center [381, 297] width 21 height 21
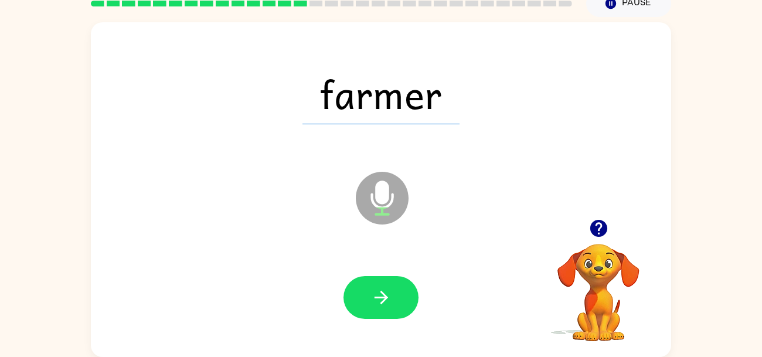
click at [383, 291] on icon "button" at bounding box center [381, 297] width 21 height 21
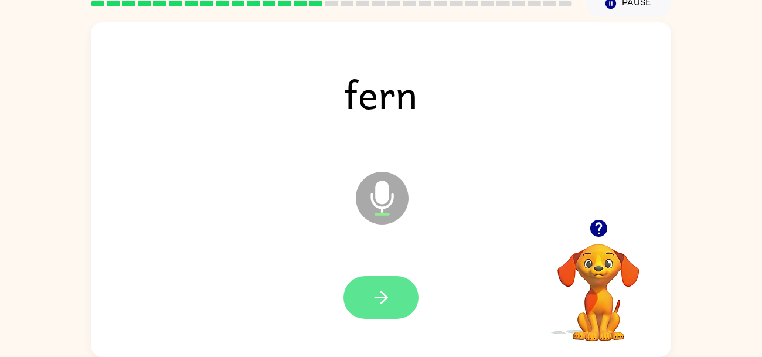
click at [376, 298] on icon "button" at bounding box center [380, 297] width 13 height 13
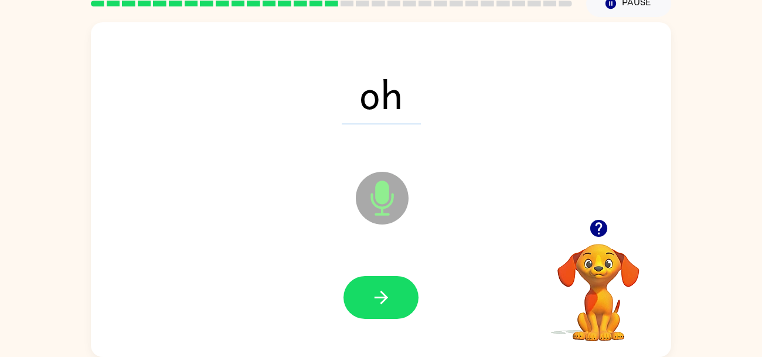
click at [376, 298] on icon "button" at bounding box center [380, 297] width 13 height 13
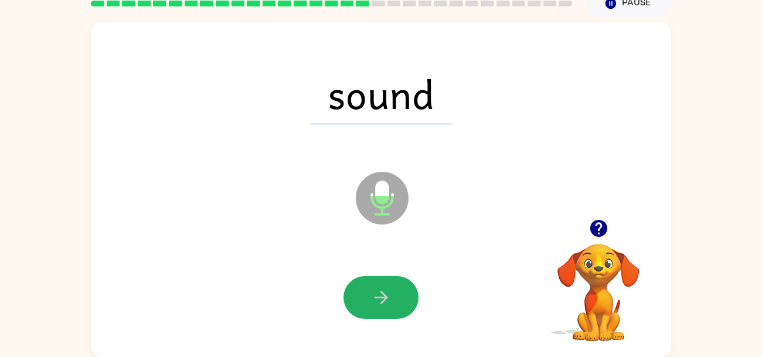
click at [376, 298] on icon "button" at bounding box center [380, 297] width 13 height 13
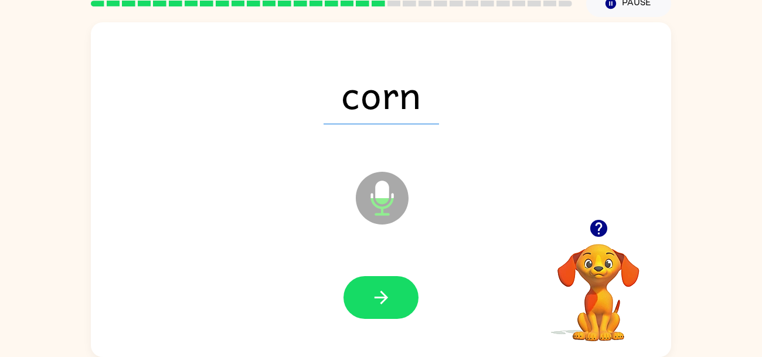
click at [376, 298] on icon "button" at bounding box center [380, 297] width 13 height 13
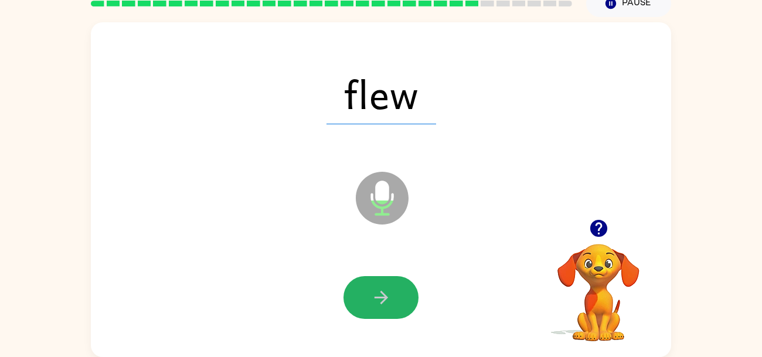
click at [376, 298] on icon "button" at bounding box center [380, 297] width 13 height 13
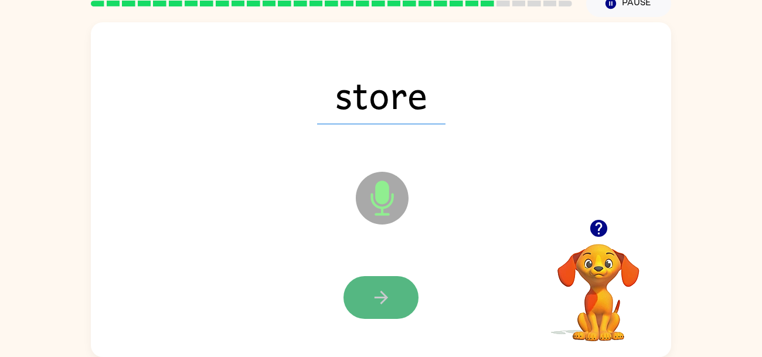
click at [375, 297] on icon "button" at bounding box center [380, 297] width 13 height 13
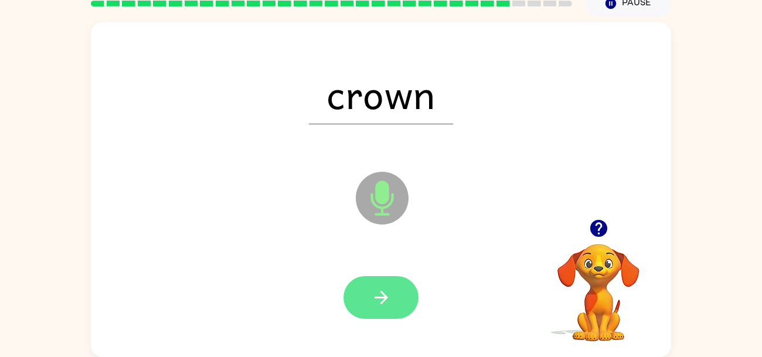
click at [375, 298] on icon "button" at bounding box center [381, 297] width 21 height 21
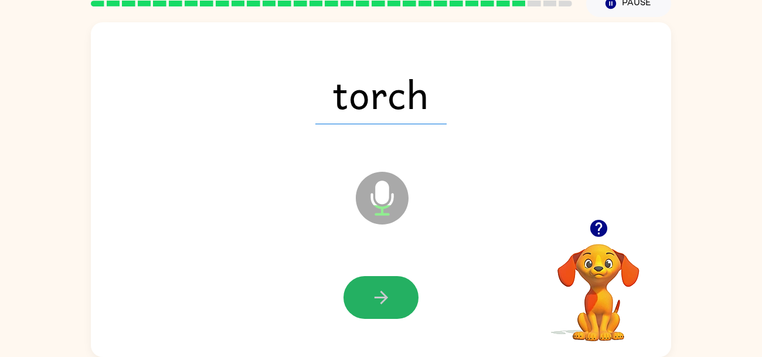
click at [375, 298] on icon "button" at bounding box center [381, 297] width 21 height 21
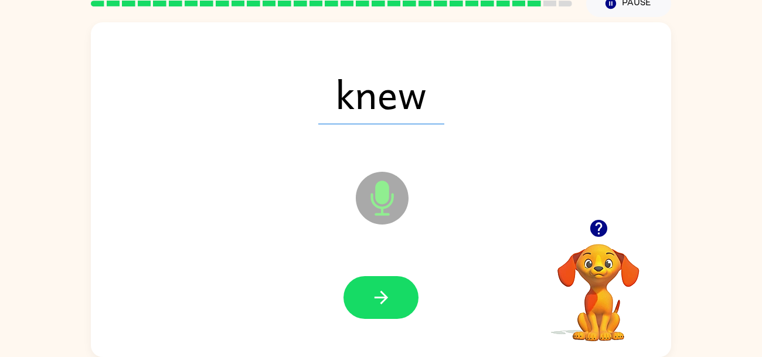
click at [375, 298] on icon "button" at bounding box center [381, 297] width 21 height 21
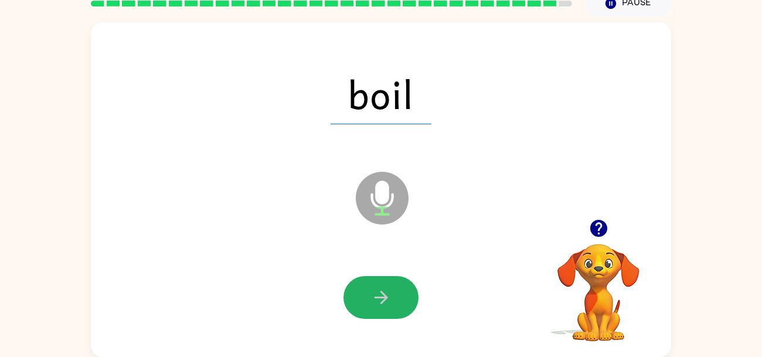
click at [375, 298] on icon "button" at bounding box center [381, 297] width 21 height 21
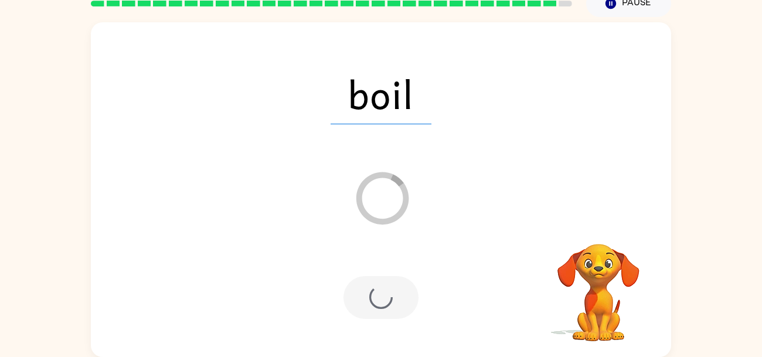
scroll to position [35, 0]
